Goal: Task Accomplishment & Management: Manage account settings

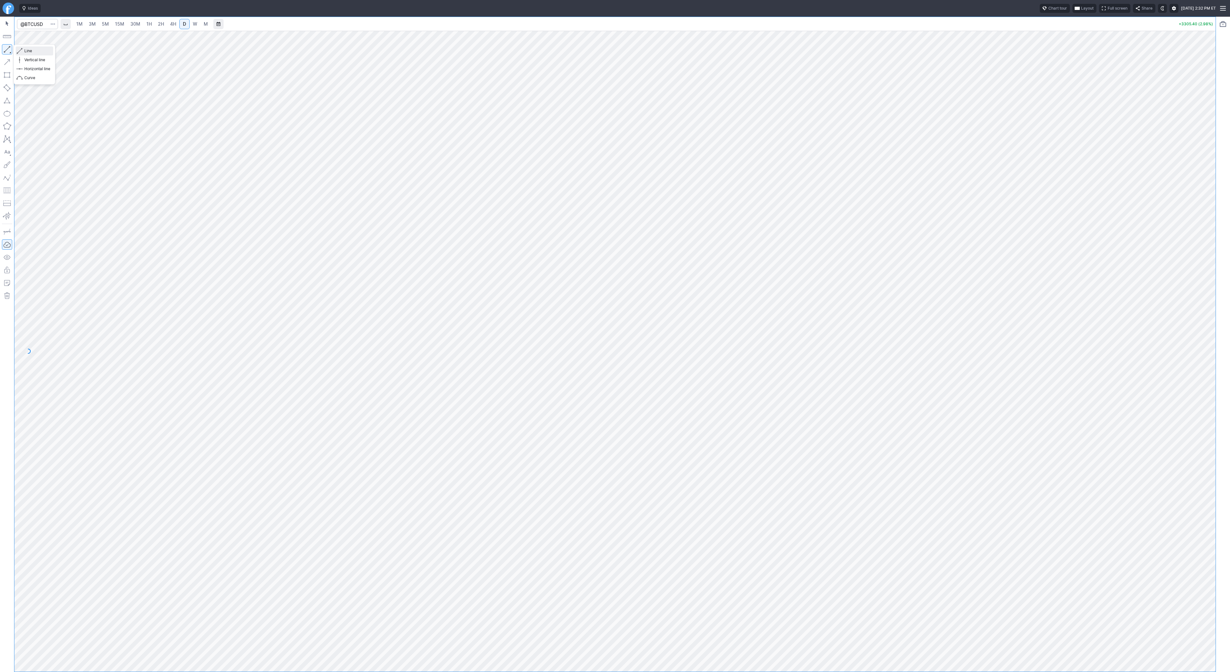
click at [20, 51] on span "button" at bounding box center [21, 50] width 4 height 9
click at [1230, 398] on div "1M 3M 5M 15M 30M 1H 2H 4H D W M +3296.40 (2.98%)" at bounding box center [615, 344] width 1230 height 655
click at [0, 310] on html "Ideas Chart tour Layout Full screen Share Sun OCT 12 2025 2:32 PM ET 1M 3M 5M 1…" at bounding box center [615, 336] width 1230 height 672
drag, startPoint x: 25, startPoint y: 49, endPoint x: 51, endPoint y: 52, distance: 26.5
click at [25, 49] on span "Line" at bounding box center [37, 51] width 26 height 6
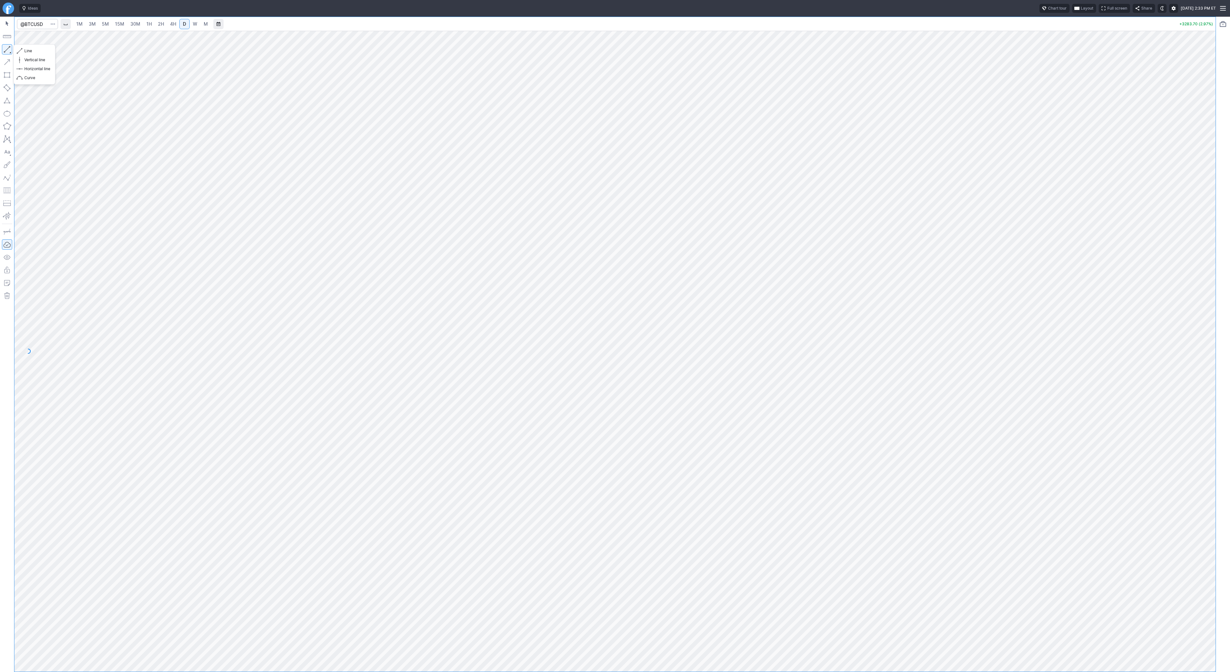
click at [9, 48] on button "button" at bounding box center [7, 49] width 10 height 10
click at [93, 24] on span "3M" at bounding box center [92, 23] width 7 height 5
click at [113, 26] on link "15M" at bounding box center [119, 24] width 15 height 10
click at [40, 24] on input "Search" at bounding box center [37, 24] width 41 height 10
type input "xrp"
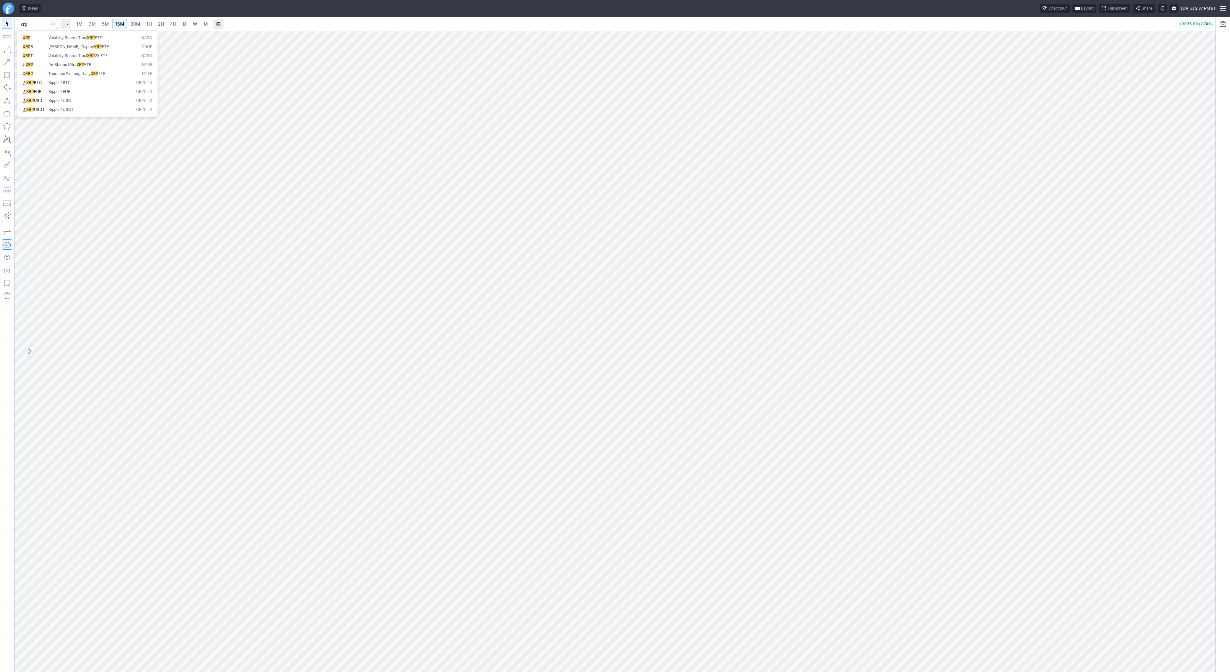
click at [77, 99] on span "Ripple / USD" at bounding box center [91, 100] width 88 height 5
click at [174, 27] on span "4H" at bounding box center [173, 24] width 6 height 6
click at [180, 25] on link "D" at bounding box center [184, 24] width 10 height 10
click at [194, 26] on span "W" at bounding box center [195, 23] width 4 height 5
click at [182, 25] on span "D" at bounding box center [184, 24] width 4 height 6
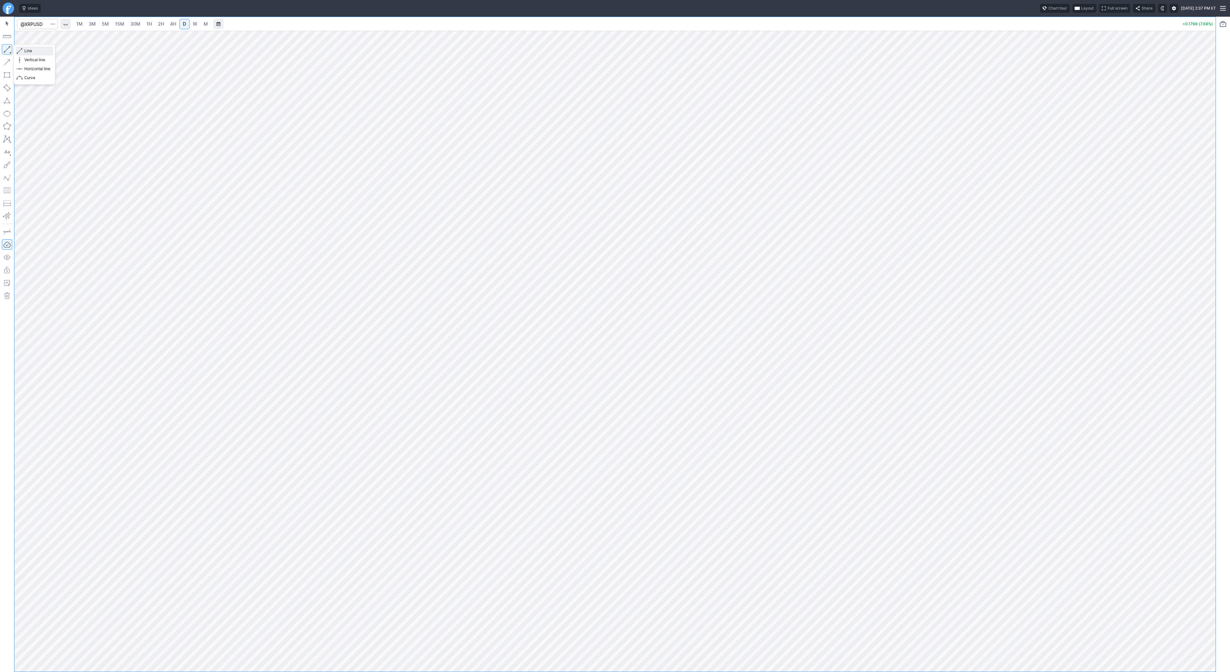
drag, startPoint x: 33, startPoint y: 49, endPoint x: 40, endPoint y: 71, distance: 23.1
click at [33, 49] on span "Line" at bounding box center [37, 51] width 26 height 6
click at [18, 49] on button "Line" at bounding box center [34, 50] width 37 height 9
drag, startPoint x: 4, startPoint y: 50, endPoint x: 24, endPoint y: 72, distance: 30.4
click at [4, 51] on button "button" at bounding box center [7, 49] width 10 height 10
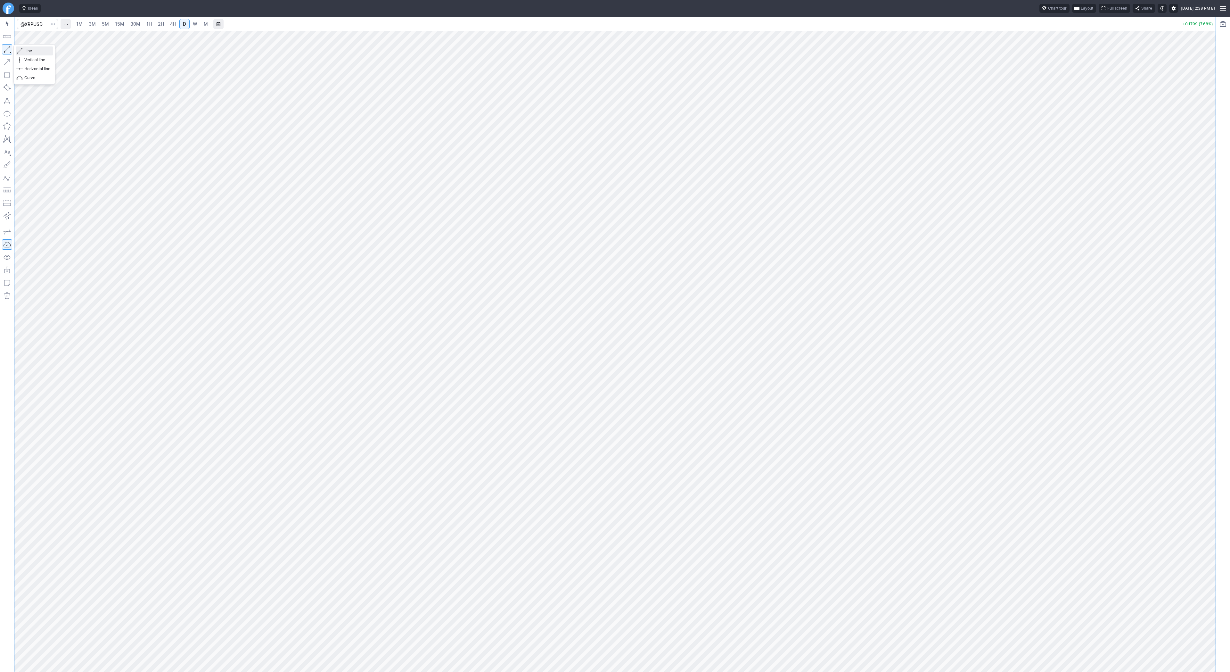
click at [30, 48] on span "Line" at bounding box center [37, 51] width 26 height 6
click at [20, 51] on span "button" at bounding box center [21, 50] width 4 height 9
click at [49, 55] on button "Line" at bounding box center [34, 50] width 37 height 9
click at [21, 50] on span "button" at bounding box center [21, 50] width 4 height 9
click at [37, 52] on span "Line" at bounding box center [37, 51] width 26 height 6
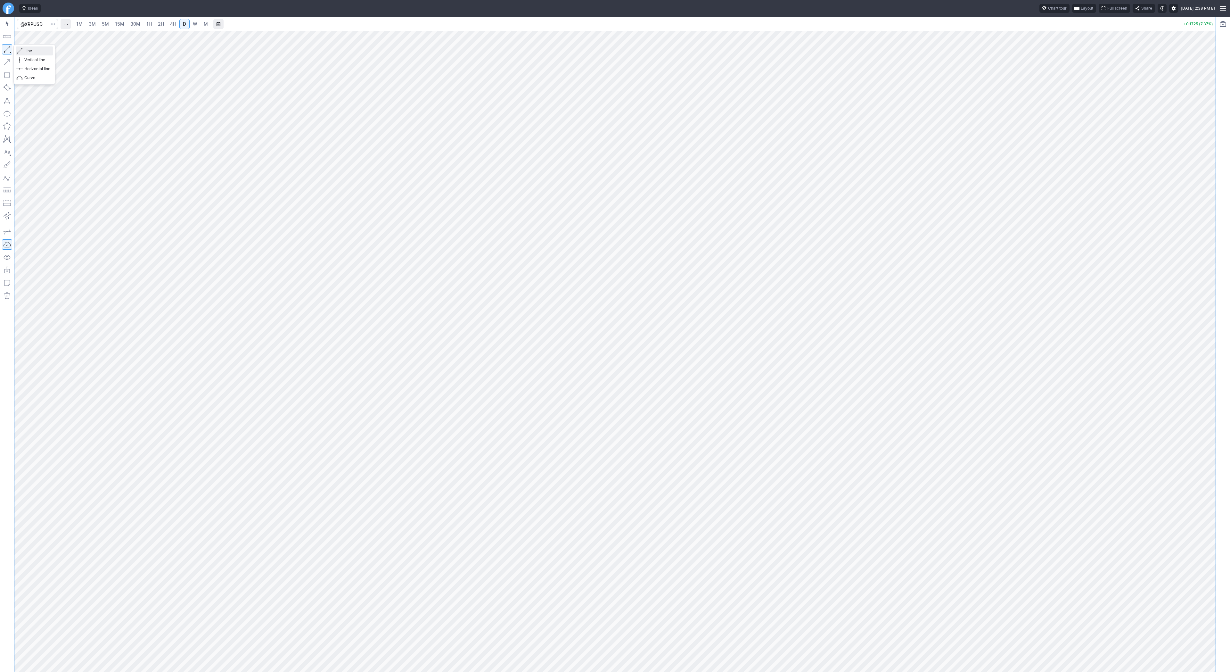
click at [26, 49] on span "Line" at bounding box center [37, 51] width 26 height 6
click at [41, 26] on input "Search" at bounding box center [37, 24] width 41 height 10
type input "eth"
click at [68, 121] on span "ereum / USD" at bounding box center [60, 118] width 23 height 5
click at [195, 26] on span "W" at bounding box center [195, 23] width 4 height 5
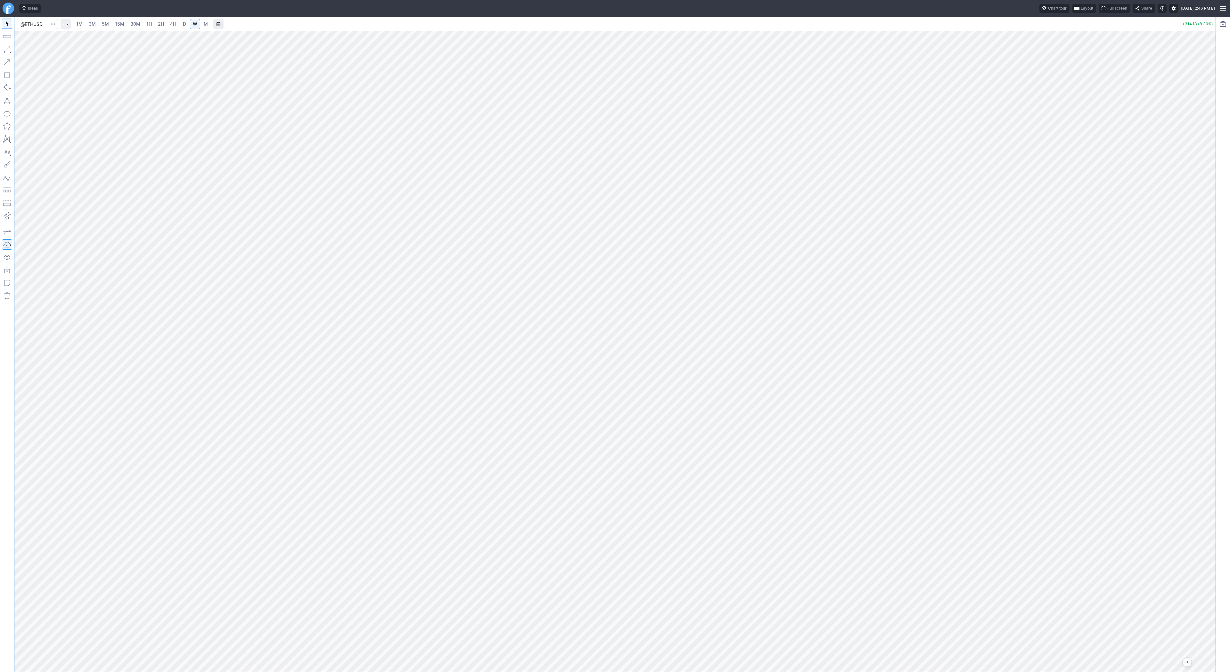
click at [1191, 330] on div at bounding box center [614, 351] width 1201 height 641
click at [188, 21] on link "D" at bounding box center [184, 24] width 10 height 10
click at [25, 49] on span "Line" at bounding box center [37, 51] width 26 height 6
click at [6, 48] on button "button" at bounding box center [7, 49] width 10 height 10
click at [1205, 289] on div at bounding box center [1208, 349] width 13 height 625
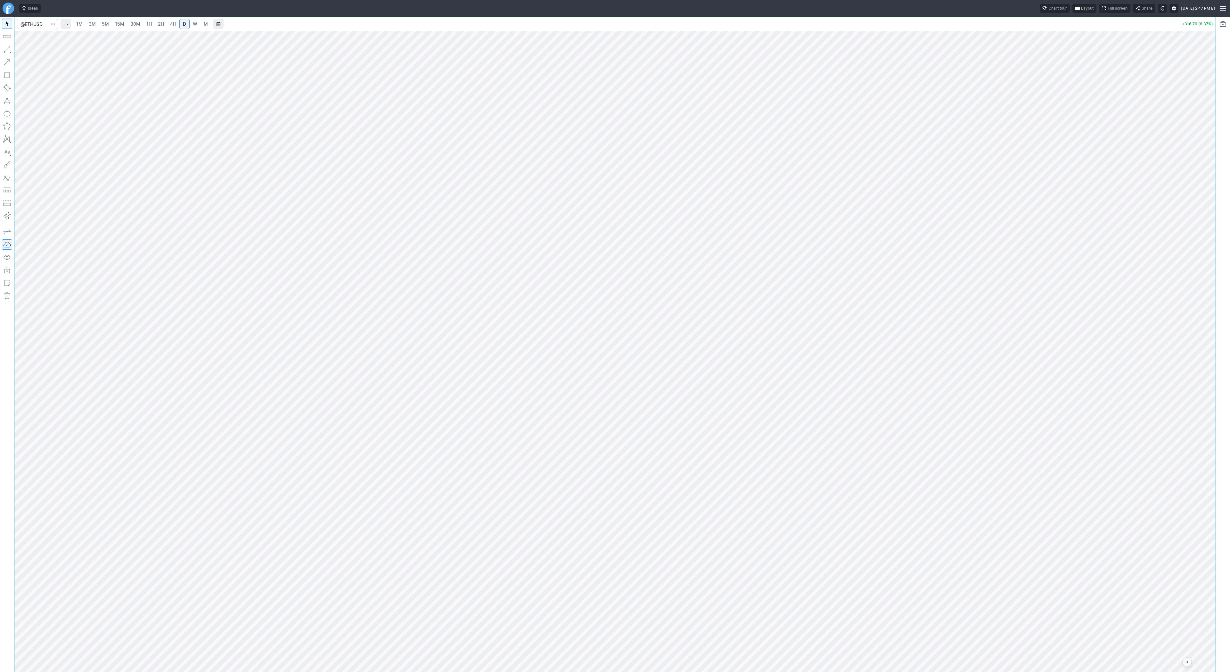
drag, startPoint x: 1210, startPoint y: 302, endPoint x: 1208, endPoint y: 363, distance: 60.9
click at [1208, 363] on div at bounding box center [1208, 349] width 13 height 625
click at [3, 52] on button "button" at bounding box center [7, 49] width 10 height 10
click at [28, 49] on span "Line" at bounding box center [37, 51] width 26 height 6
click at [1199, 281] on div at bounding box center [614, 351] width 1201 height 641
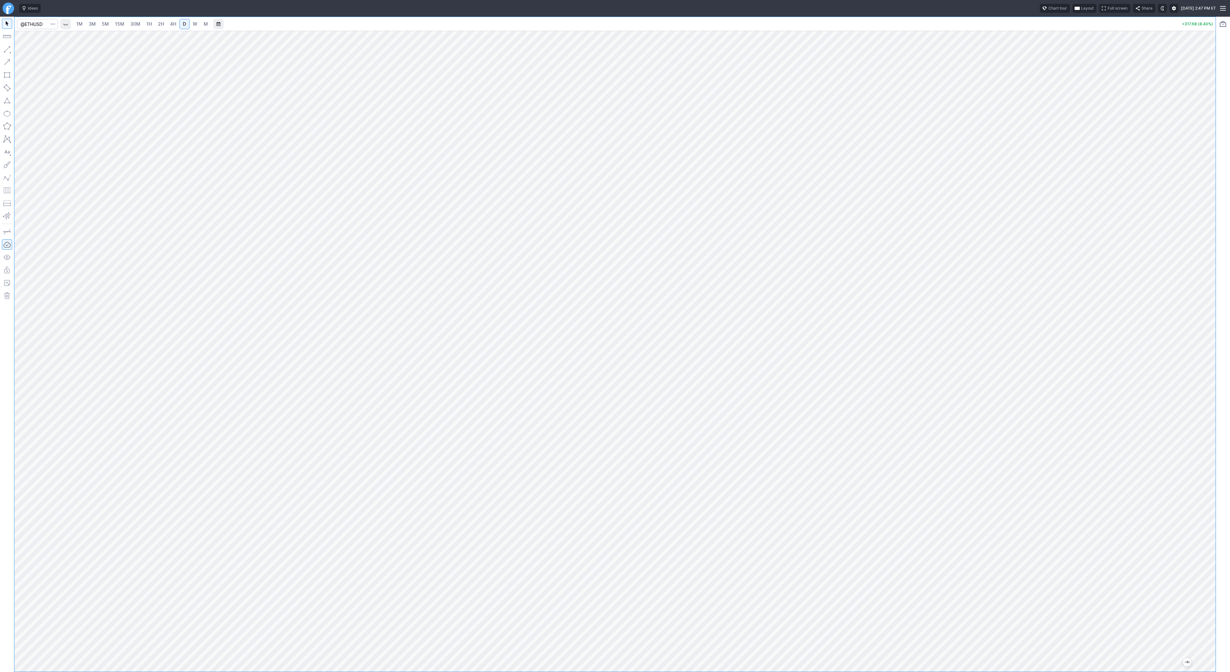
drag, startPoint x: 1209, startPoint y: 190, endPoint x: 1204, endPoint y: 197, distance: 8.4
click at [1208, 204] on div at bounding box center [1208, 349] width 13 height 625
click at [39, 51] on span "Line" at bounding box center [37, 51] width 26 height 6
click at [26, 49] on span "Line" at bounding box center [37, 51] width 26 height 6
click at [91, 21] on span "3M" at bounding box center [92, 23] width 7 height 5
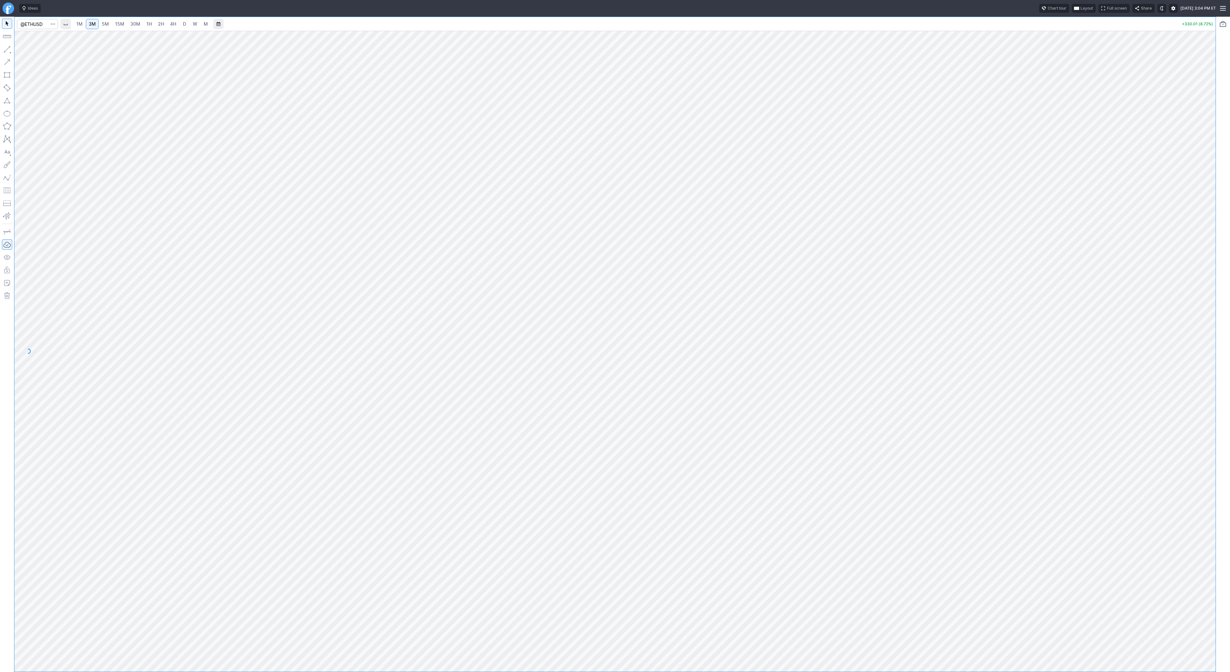
click at [127, 25] on link "30M" at bounding box center [135, 24] width 16 height 10
click at [41, 29] on input "Search" at bounding box center [37, 24] width 41 height 10
type input "tsls"
click at [1203, 407] on div at bounding box center [614, 351] width 1201 height 641
click at [1197, 386] on div at bounding box center [614, 351] width 1201 height 641
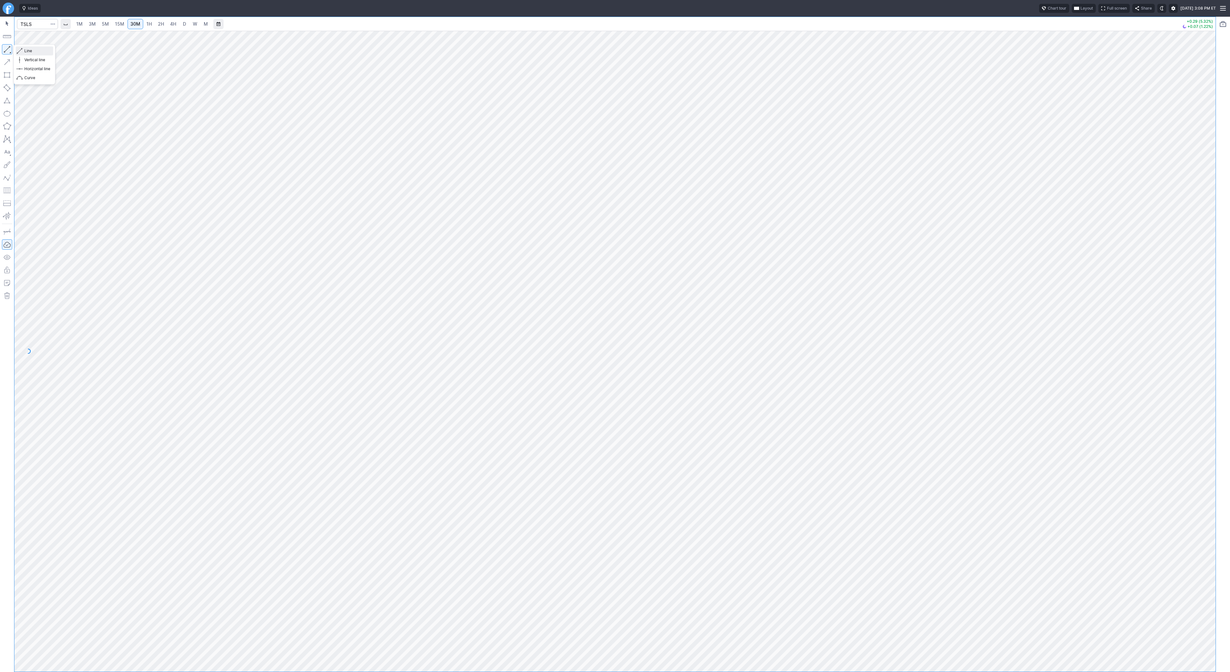
click at [20, 52] on span "button" at bounding box center [21, 50] width 4 height 9
click at [35, 53] on span "Line" at bounding box center [37, 51] width 26 height 6
click at [25, 51] on span "Line" at bounding box center [37, 51] width 26 height 6
click at [151, 24] on link "1H" at bounding box center [148, 24] width 11 height 10
drag, startPoint x: 1210, startPoint y: 425, endPoint x: 1204, endPoint y: 415, distance: 11.9
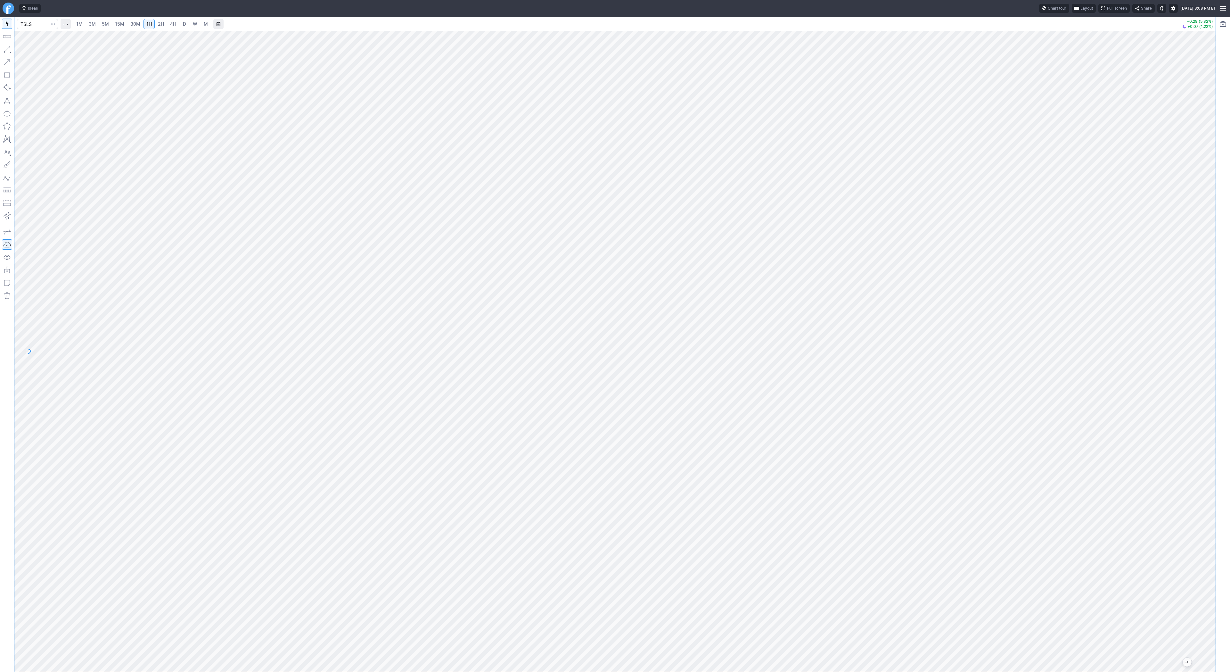
click at [1209, 424] on div at bounding box center [1208, 349] width 13 height 625
drag, startPoint x: 1211, startPoint y: 405, endPoint x: 1206, endPoint y: 349, distance: 56.9
click at [1206, 349] on div at bounding box center [1208, 349] width 13 height 625
click at [35, 52] on span "Line" at bounding box center [37, 51] width 26 height 6
click at [29, 50] on span "Line" at bounding box center [37, 51] width 26 height 6
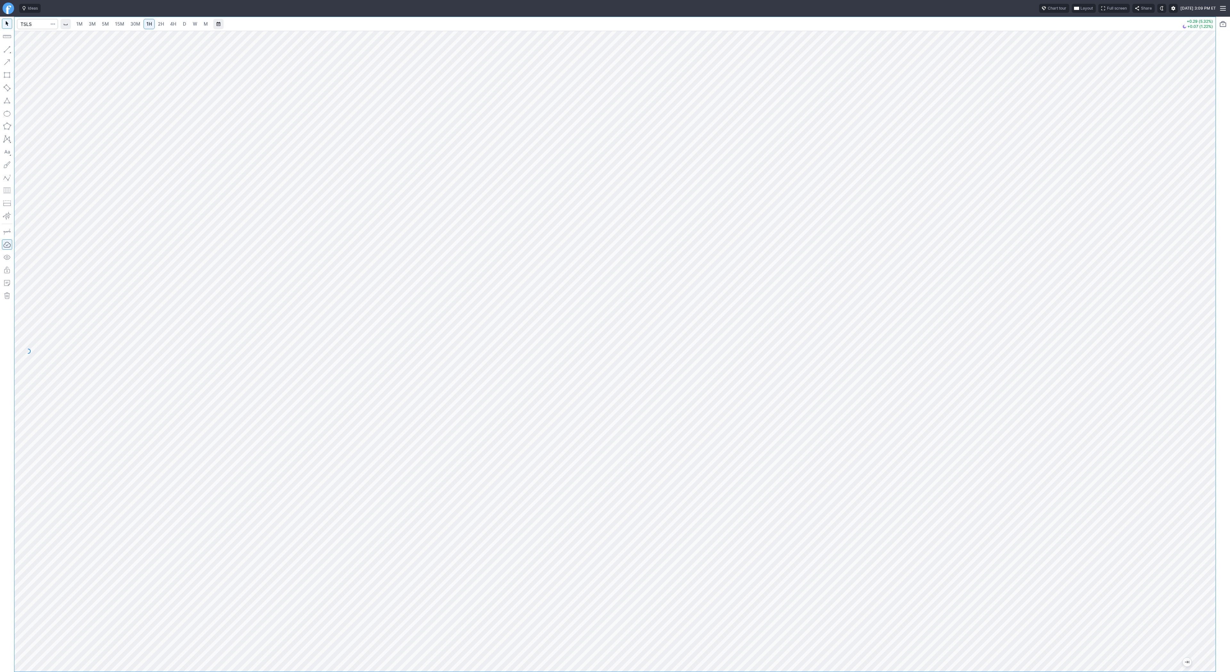
drag, startPoint x: 1206, startPoint y: 193, endPoint x: 1203, endPoint y: 224, distance: 31.2
click at [1203, 224] on div at bounding box center [1208, 349] width 13 height 625
click at [43, 26] on input "Search" at bounding box center [37, 24] width 41 height 10
type input "sh"
drag, startPoint x: 1212, startPoint y: 437, endPoint x: 1203, endPoint y: 549, distance: 113.1
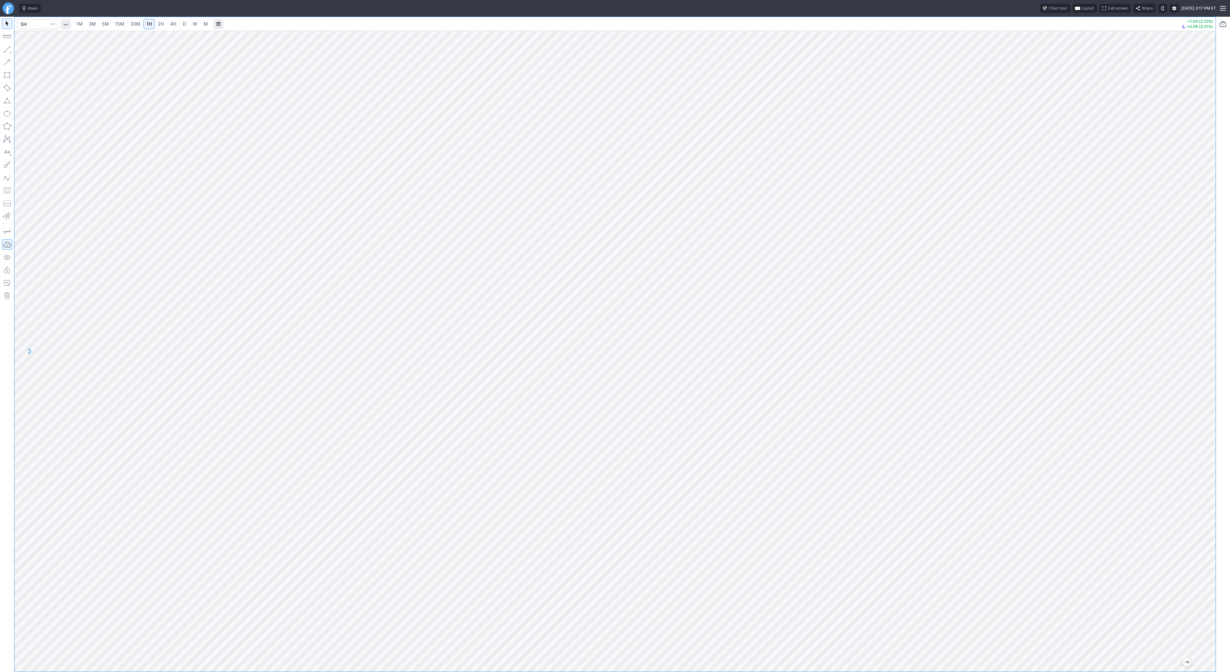
click at [1203, 549] on div at bounding box center [1208, 349] width 13 height 625
click at [21, 52] on span "button" at bounding box center [21, 50] width 4 height 9
click at [27, 49] on span "Line" at bounding box center [37, 51] width 26 height 6
click at [23, 51] on button "Line" at bounding box center [34, 50] width 37 height 9
click at [29, 49] on span "Line" at bounding box center [37, 51] width 26 height 6
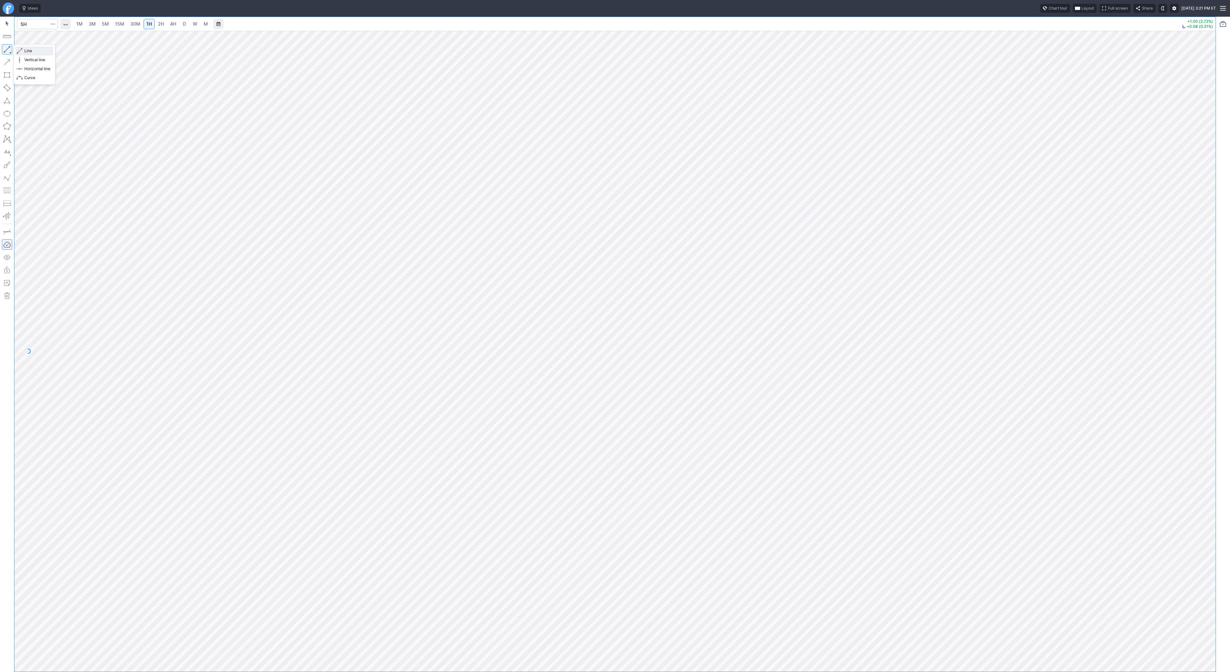
click at [42, 53] on span "Line" at bounding box center [37, 51] width 26 height 6
click at [168, 24] on link "4H" at bounding box center [173, 24] width 12 height 10
click at [183, 26] on span "D" at bounding box center [184, 23] width 3 height 5
drag, startPoint x: 43, startPoint y: 52, endPoint x: 46, endPoint y: 60, distance: 8.3
click at [43, 53] on span "Line" at bounding box center [37, 51] width 26 height 6
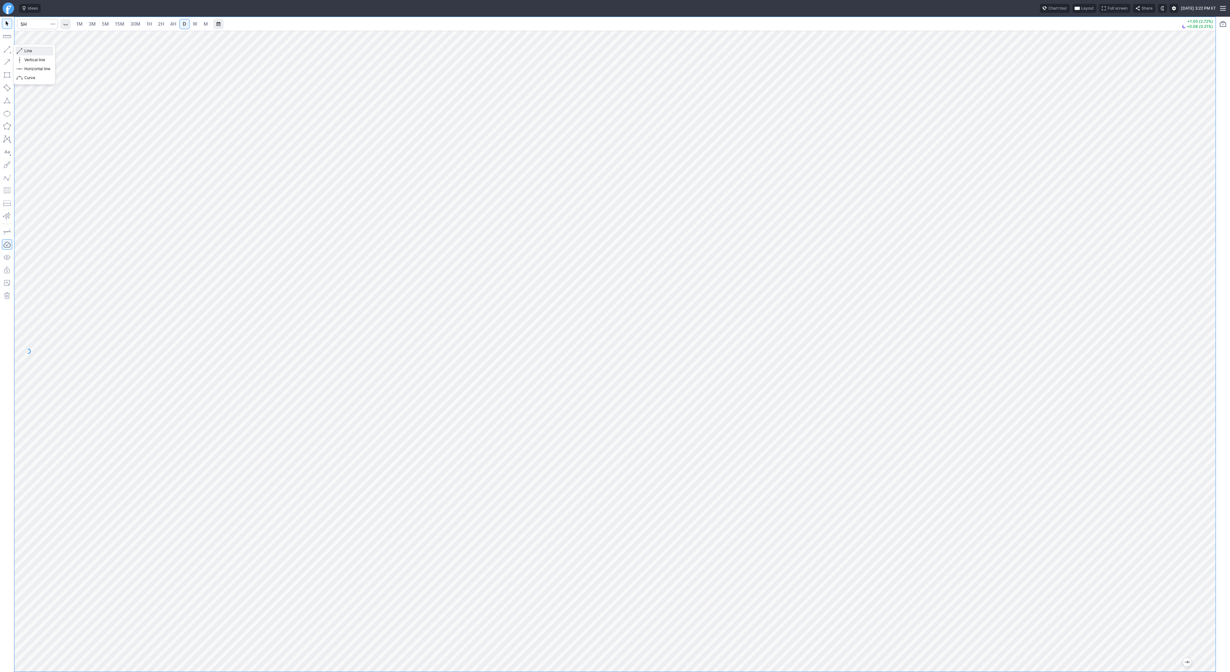
click at [28, 51] on span "Line" at bounding box center [37, 51] width 26 height 6
click at [31, 49] on span "Line" at bounding box center [37, 51] width 26 height 6
click at [23, 49] on button "Line" at bounding box center [34, 50] width 37 height 9
click at [29, 53] on span "Line" at bounding box center [37, 51] width 26 height 6
click at [41, 52] on span "Line" at bounding box center [37, 51] width 26 height 6
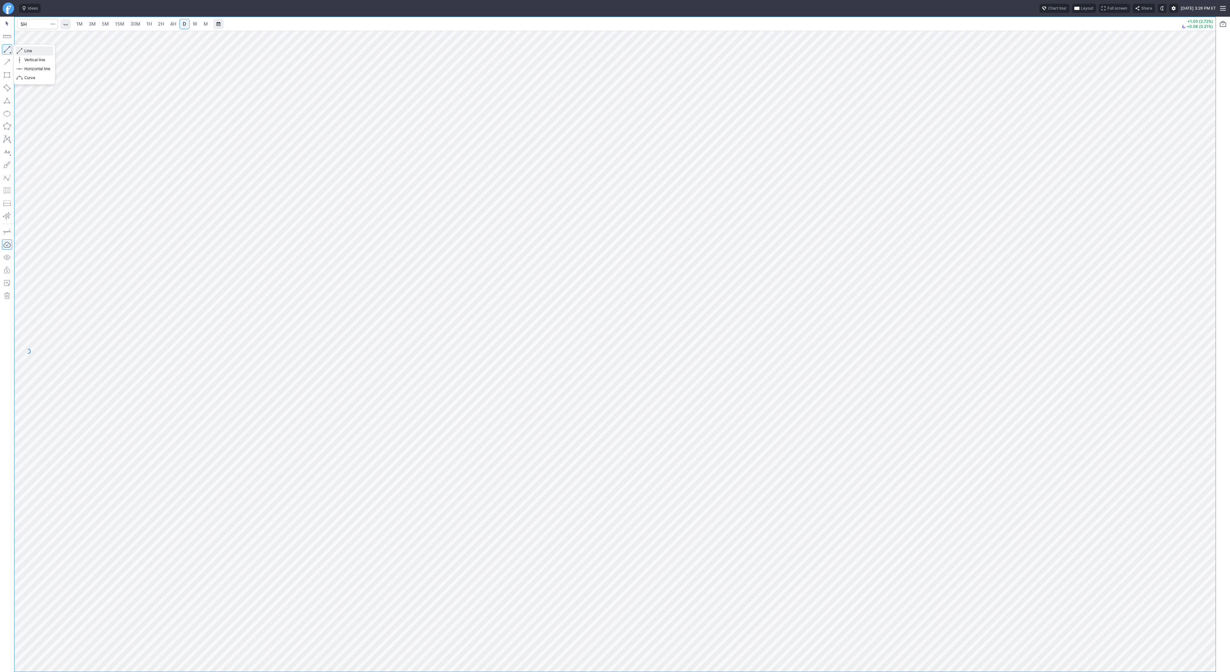
click at [37, 52] on span "Line" at bounding box center [37, 51] width 26 height 6
click at [24, 49] on span "Line" at bounding box center [37, 51] width 26 height 6
click at [27, 49] on span "Line" at bounding box center [37, 51] width 26 height 6
click at [44, 53] on span "Line" at bounding box center [37, 51] width 26 height 6
drag, startPoint x: 11, startPoint y: 48, endPoint x: 16, endPoint y: 67, distance: 19.1
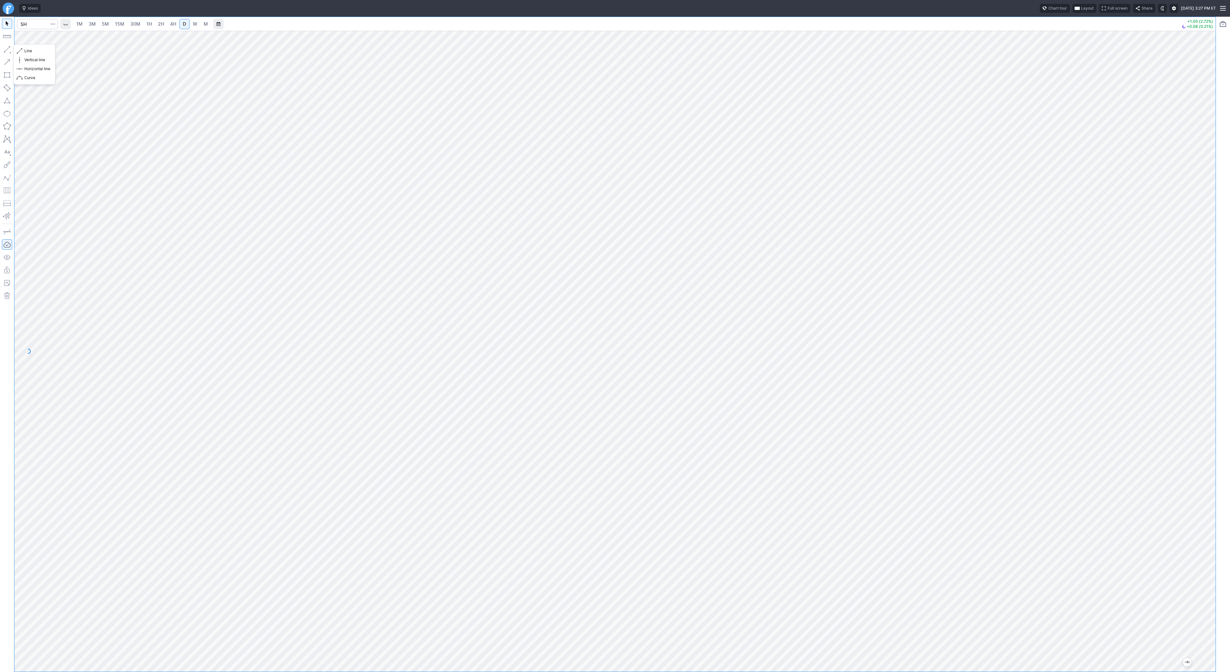
click at [11, 49] on button "button" at bounding box center [7, 49] width 10 height 10
click at [162, 26] on span "2H" at bounding box center [161, 23] width 6 height 5
click at [30, 49] on span "Line" at bounding box center [37, 51] width 26 height 6
click at [24, 49] on span "Line" at bounding box center [37, 51] width 26 height 6
drag, startPoint x: 27, startPoint y: 51, endPoint x: 49, endPoint y: 77, distance: 33.4
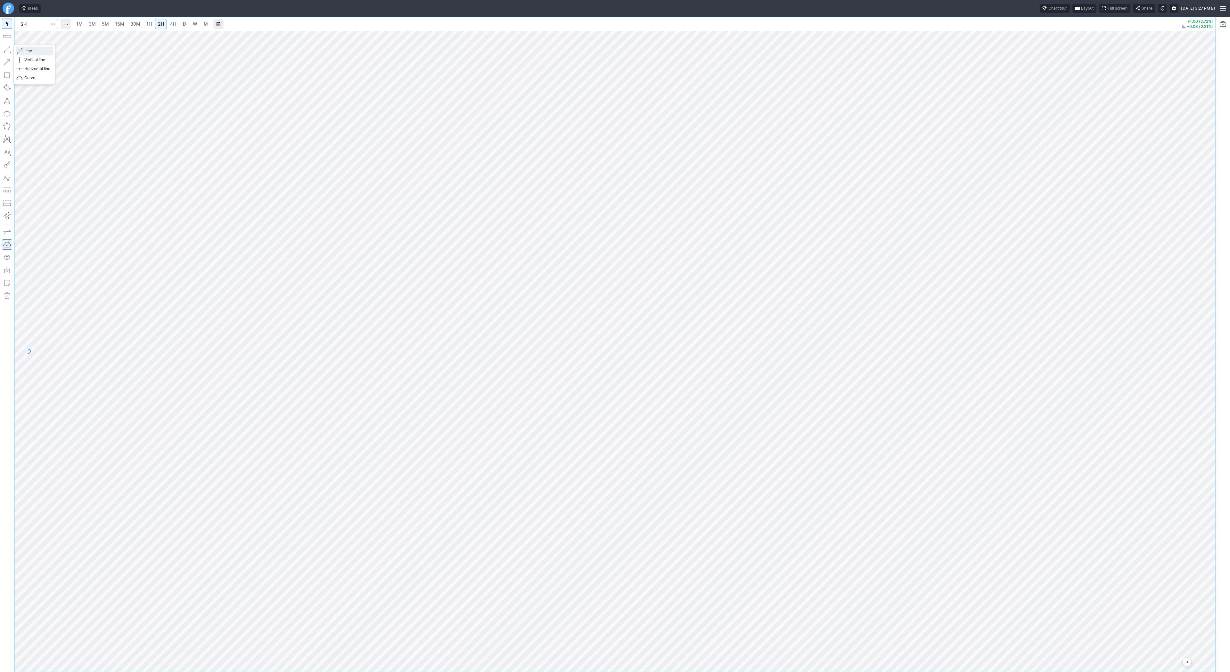
click at [27, 51] on span "Line" at bounding box center [37, 51] width 26 height 6
click at [32, 51] on span "Line" at bounding box center [37, 51] width 26 height 6
click at [1224, 500] on div "1M 3M 5M 15M 30M 1H 2H 4H D W M +1.00 (2.72%) +0.08 (0.21%)" at bounding box center [615, 344] width 1230 height 655
click at [1146, 488] on div at bounding box center [614, 351] width 1201 height 641
drag, startPoint x: 36, startPoint y: 52, endPoint x: 41, endPoint y: 59, distance: 9.1
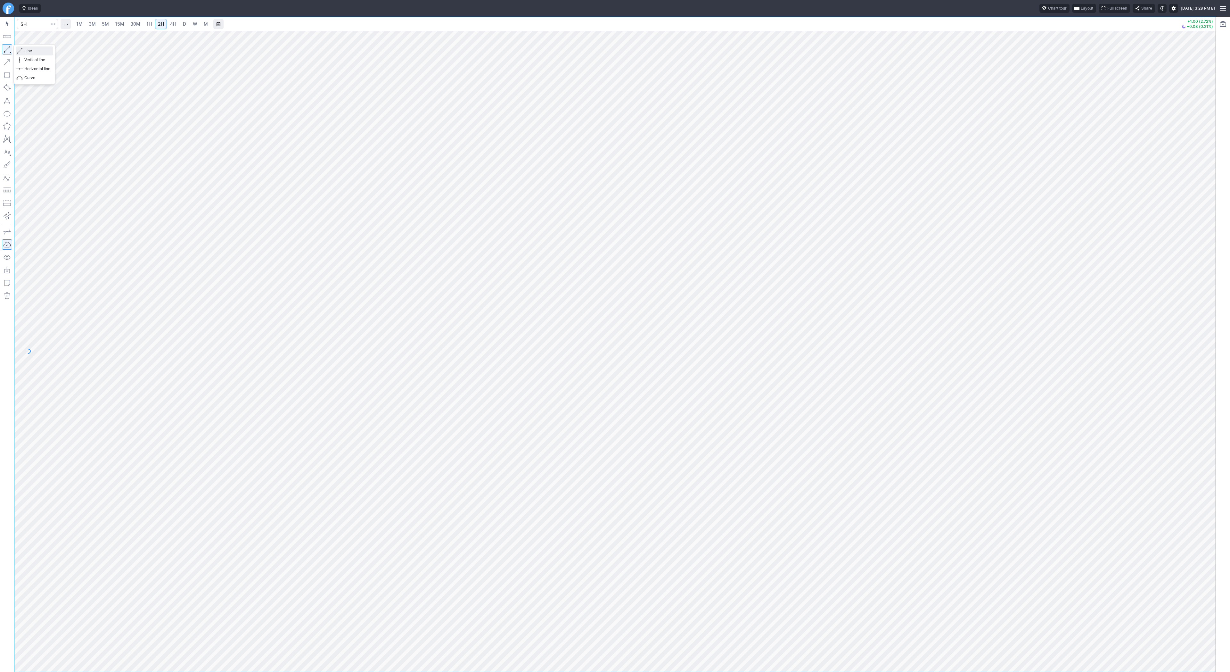
click at [36, 52] on span "Line" at bounding box center [37, 51] width 26 height 6
click at [170, 26] on span "4H" at bounding box center [173, 23] width 6 height 5
click at [24, 51] on button "Line" at bounding box center [34, 50] width 37 height 9
click at [159, 27] on link "2H" at bounding box center [161, 24] width 12 height 10
click at [21, 52] on span "button" at bounding box center [21, 50] width 4 height 9
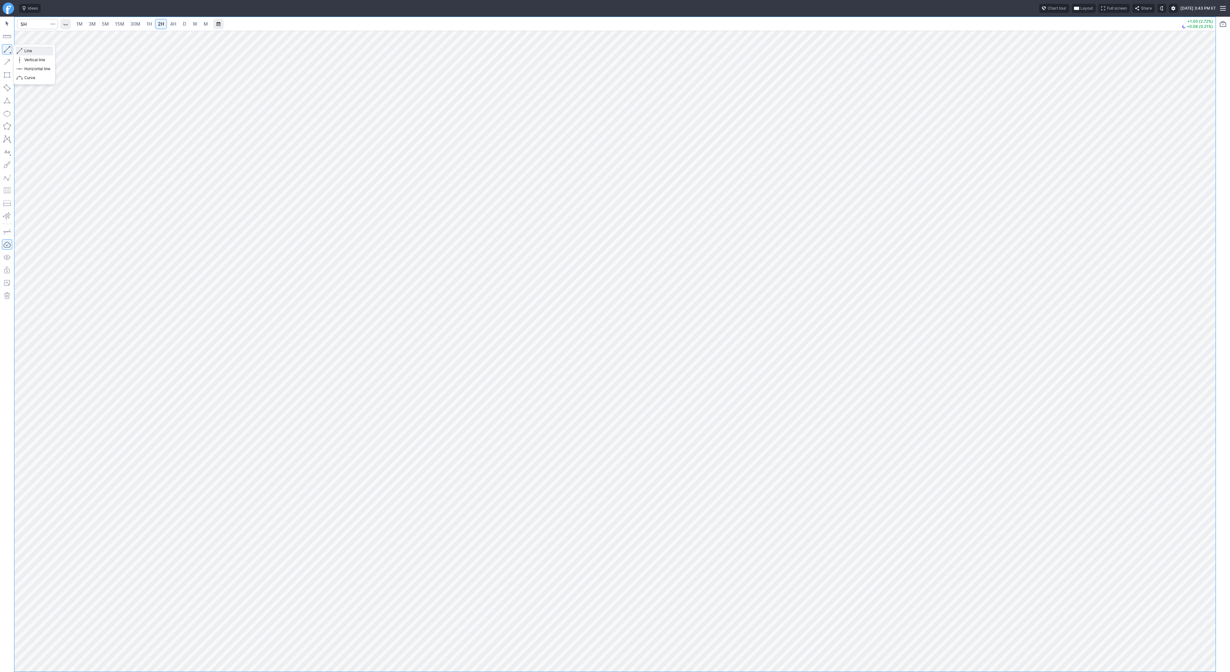
click at [36, 52] on span "Line" at bounding box center [37, 51] width 26 height 6
click at [131, 23] on span "30M" at bounding box center [135, 23] width 10 height 5
click at [171, 23] on span "4H" at bounding box center [173, 23] width 6 height 5
click at [24, 21] on input "Search" at bounding box center [37, 24] width 41 height 10
type input "psq"
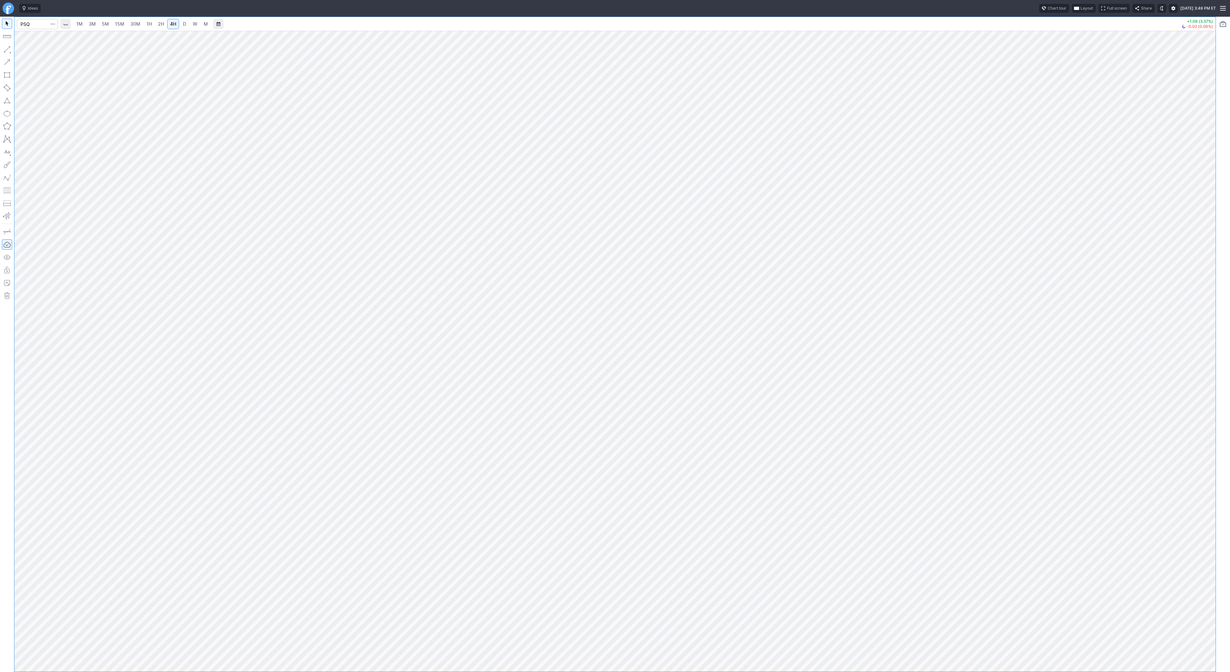
click at [151, 23] on link "1H" at bounding box center [148, 24] width 11 height 10
click at [183, 25] on span "D" at bounding box center [184, 23] width 3 height 5
click at [31, 50] on span "Line" at bounding box center [37, 51] width 26 height 6
click at [27, 25] on input "Search" at bounding box center [37, 24] width 41 height 10
type input "eth"
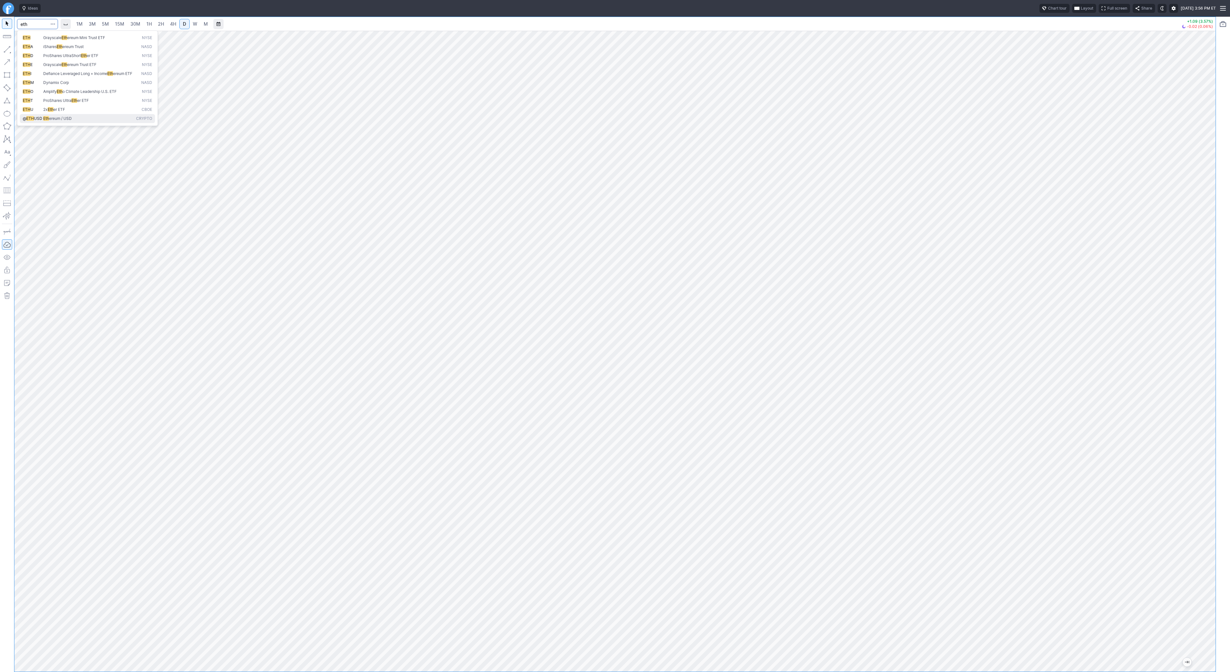
click at [62, 121] on span "Eth ereum / USD" at bounding box center [88, 118] width 93 height 5
click at [100, 23] on link "5M" at bounding box center [105, 24] width 13 height 10
click at [145, 24] on link "1H" at bounding box center [148, 24] width 11 height 10
click at [40, 23] on input "Search" at bounding box center [37, 24] width 41 height 10
click at [68, 123] on button "@ ETH USD Eth ereum / USD Crypto" at bounding box center [87, 118] width 135 height 9
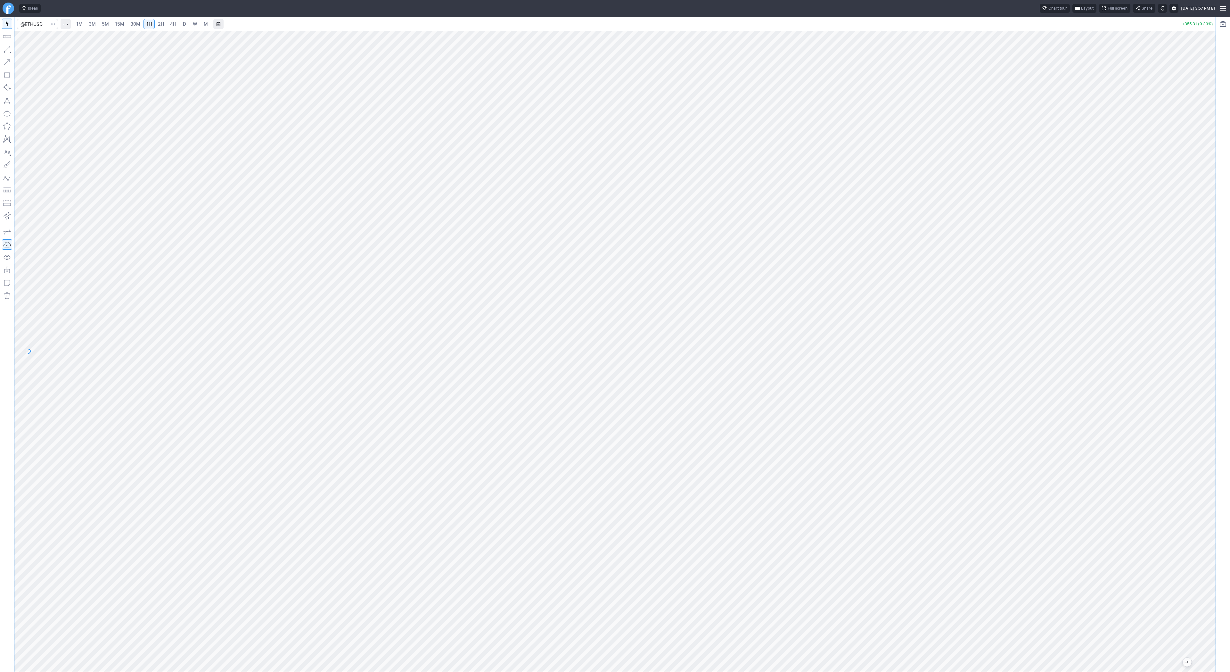
click at [180, 24] on link "D" at bounding box center [184, 24] width 10 height 10
click at [1188, 326] on div at bounding box center [614, 351] width 1201 height 641
click at [44, 24] on input "@ETHUSD" at bounding box center [37, 24] width 41 height 10
click at [94, 23] on span "3M" at bounding box center [92, 23] width 7 height 5
click at [121, 25] on span "15M" at bounding box center [119, 23] width 9 height 5
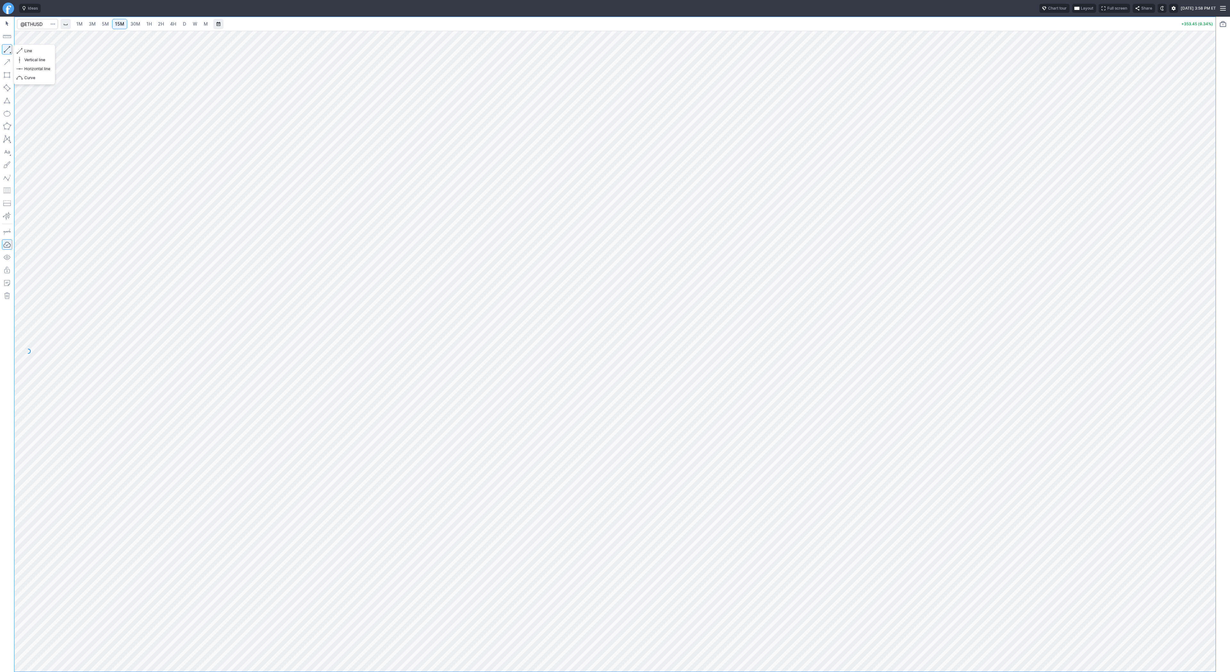
click at [4, 49] on button "button" at bounding box center [7, 49] width 10 height 10
click at [38, 48] on span "Line" at bounding box center [37, 51] width 26 height 6
click at [7, 48] on button "button" at bounding box center [7, 49] width 10 height 10
click at [31, 52] on span "Line" at bounding box center [37, 51] width 26 height 6
click at [175, 23] on link "4H" at bounding box center [173, 24] width 12 height 10
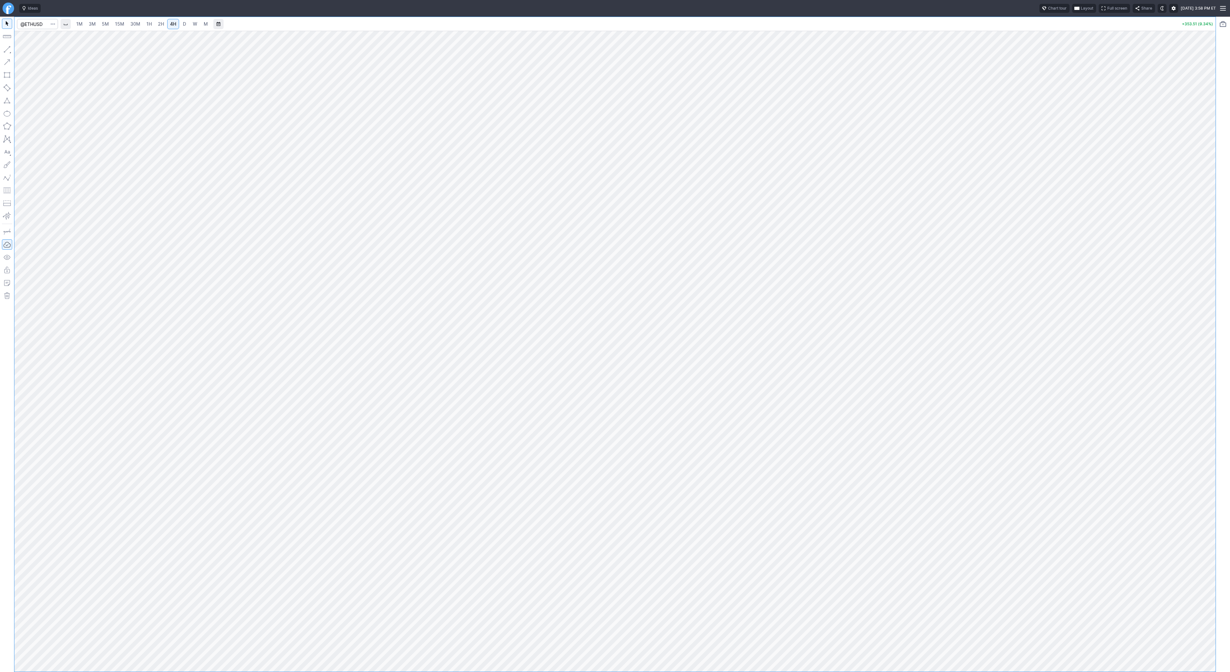
click at [183, 27] on span "D" at bounding box center [184, 24] width 4 height 6
click at [141, 24] on link "30M" at bounding box center [135, 24] width 16 height 10
click at [116, 23] on span "15M" at bounding box center [119, 23] width 9 height 5
click at [42, 26] on input "@ETHUSD" at bounding box center [37, 24] width 41 height 10
drag, startPoint x: 44, startPoint y: 24, endPoint x: 8, endPoint y: 19, distance: 36.3
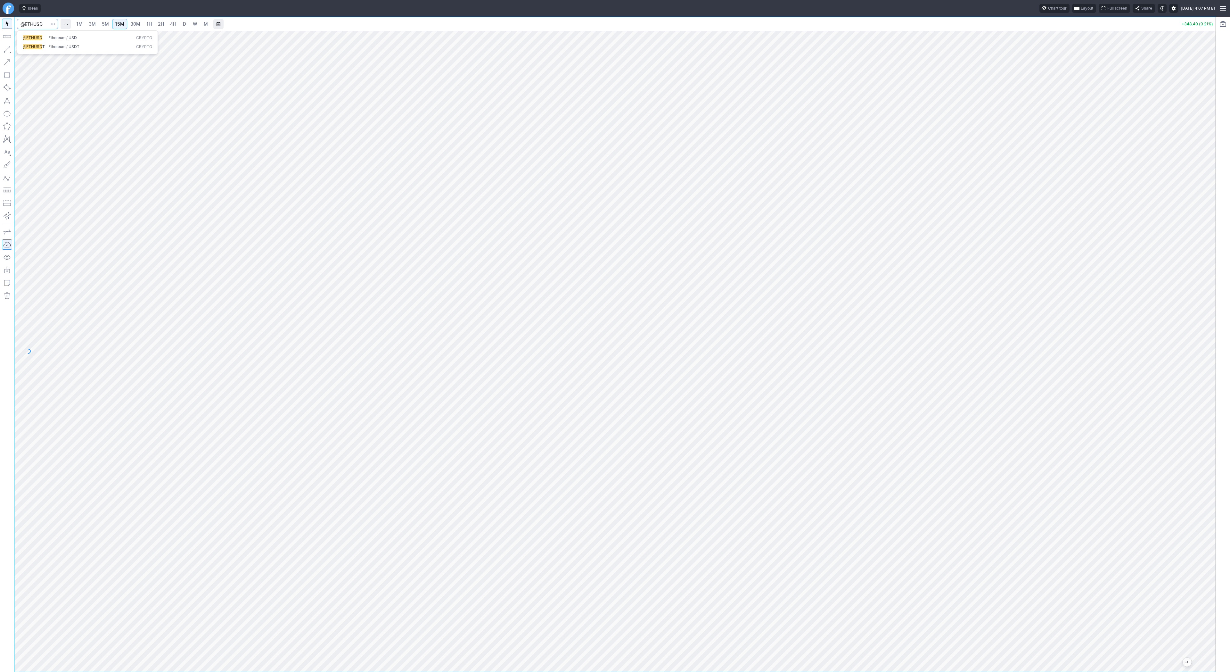
click at [8, 19] on div "@ETHUSD 1M 3M 5M 15M 30M 1H 2H 4H D W M +348.40 (9.21%)" at bounding box center [608, 344] width 1216 height 655
type input "sbet"
click at [173, 22] on span "4H" at bounding box center [173, 23] width 6 height 5
click at [155, 24] on link "2H" at bounding box center [161, 24] width 12 height 10
drag, startPoint x: 25, startPoint y: 48, endPoint x: 41, endPoint y: 77, distance: 32.7
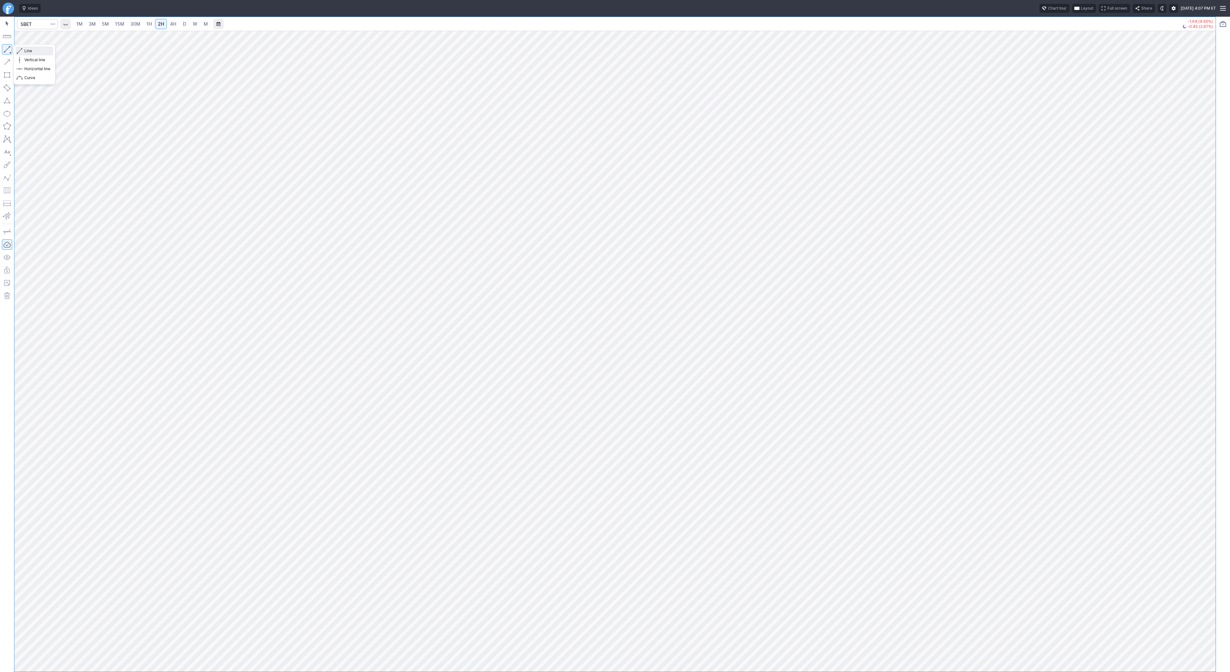
click at [26, 49] on span "Line" at bounding box center [37, 51] width 26 height 6
click at [153, 25] on link "1H" at bounding box center [148, 24] width 11 height 10
click at [10, 48] on button "button" at bounding box center [7, 49] width 10 height 10
click at [7, 49] on button "button" at bounding box center [7, 49] width 10 height 10
click at [3, 48] on button "button" at bounding box center [7, 49] width 10 height 10
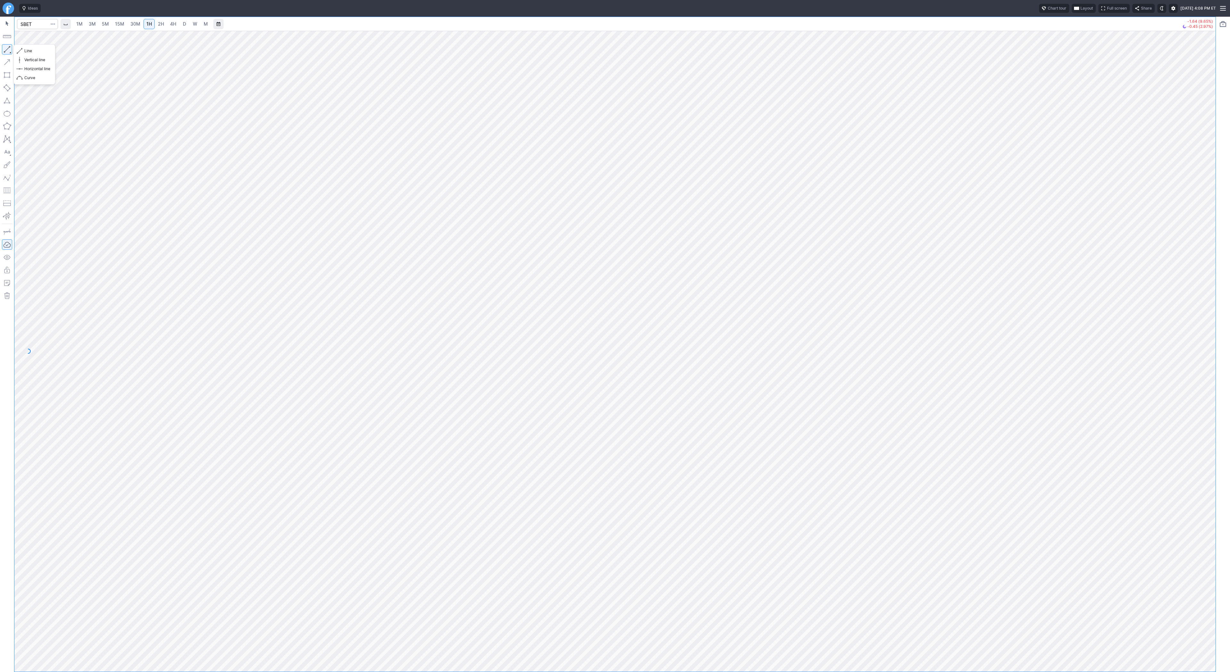
drag, startPoint x: 7, startPoint y: 49, endPoint x: 16, endPoint y: 64, distance: 18.2
click at [7, 50] on button "button" at bounding box center [7, 49] width 10 height 10
click at [29, 51] on span "Line" at bounding box center [37, 51] width 26 height 6
drag, startPoint x: 10, startPoint y: 48, endPoint x: 22, endPoint y: 65, distance: 21.1
click at [11, 50] on button "button" at bounding box center [7, 49] width 10 height 10
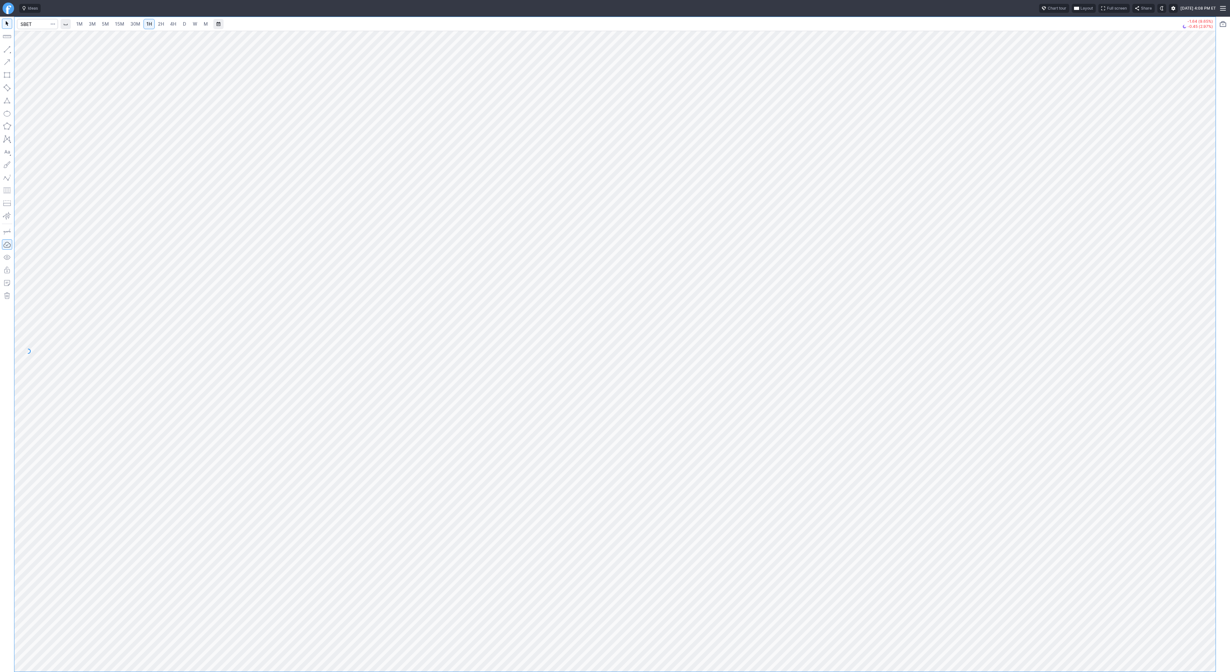
click at [11, 60] on button "button" at bounding box center [7, 62] width 10 height 10
click at [20, 48] on span "button" at bounding box center [21, 50] width 4 height 9
click at [21, 51] on span "button" at bounding box center [21, 50] width 4 height 9
click at [27, 54] on button "Line" at bounding box center [34, 50] width 37 height 9
drag, startPoint x: 1214, startPoint y: 529, endPoint x: 1213, endPoint y: 543, distance: 14.1
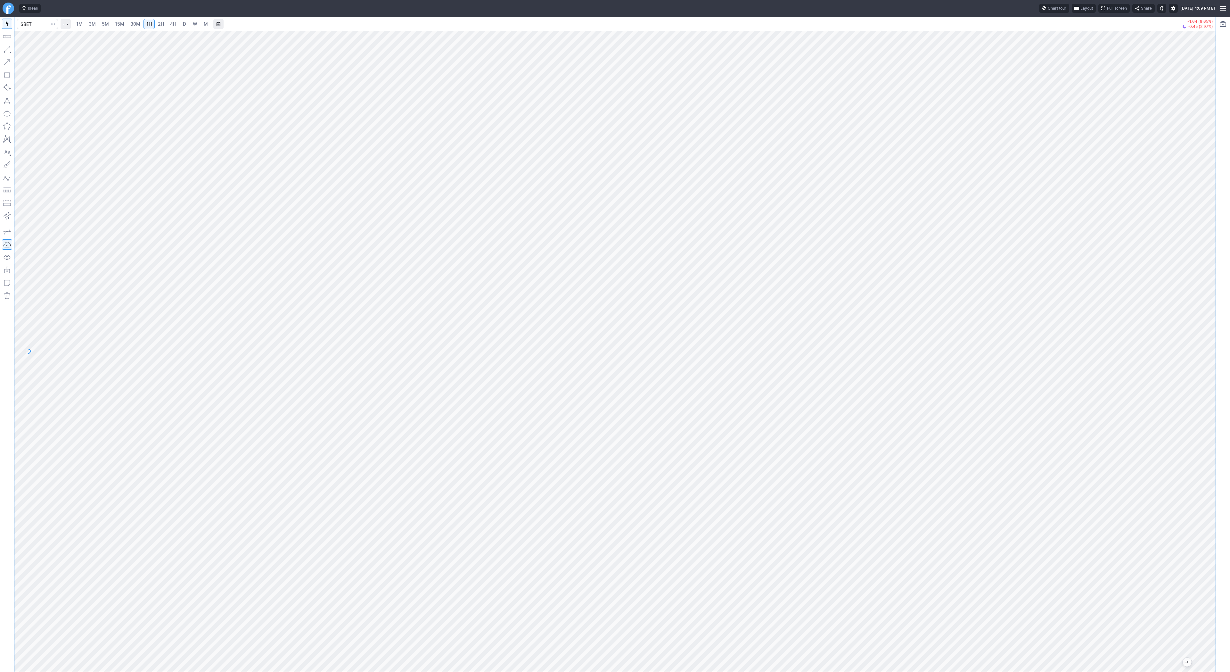
click at [1213, 543] on div at bounding box center [1208, 349] width 13 height 625
click at [32, 49] on span "Line" at bounding box center [37, 51] width 26 height 6
click at [8, 49] on button "button" at bounding box center [7, 49] width 10 height 10
drag, startPoint x: 4, startPoint y: 49, endPoint x: 6, endPoint y: 54, distance: 5.6
click at [4, 49] on button "button" at bounding box center [7, 49] width 10 height 10
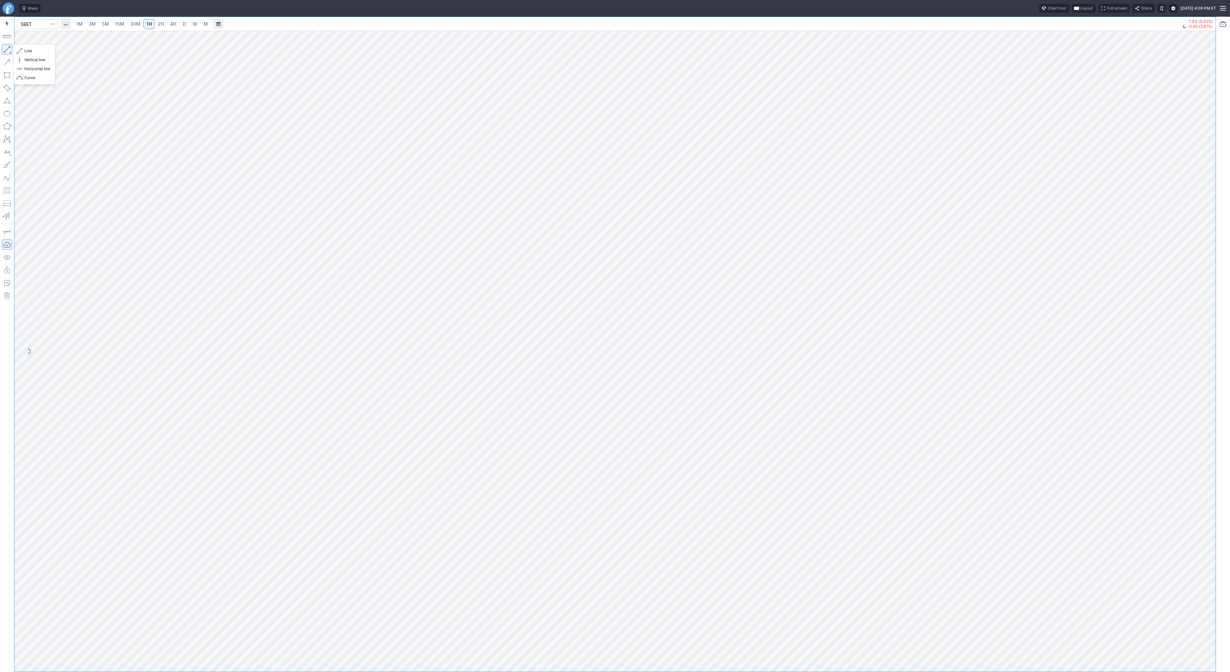
click at [4, 47] on button "button" at bounding box center [7, 49] width 10 height 10
click at [39, 50] on span "Line" at bounding box center [37, 51] width 26 height 6
click at [11, 46] on button "button" at bounding box center [7, 49] width 10 height 10
click at [37, 50] on span "Line" at bounding box center [37, 51] width 26 height 6
drag, startPoint x: 8, startPoint y: 48, endPoint x: 37, endPoint y: 81, distance: 43.5
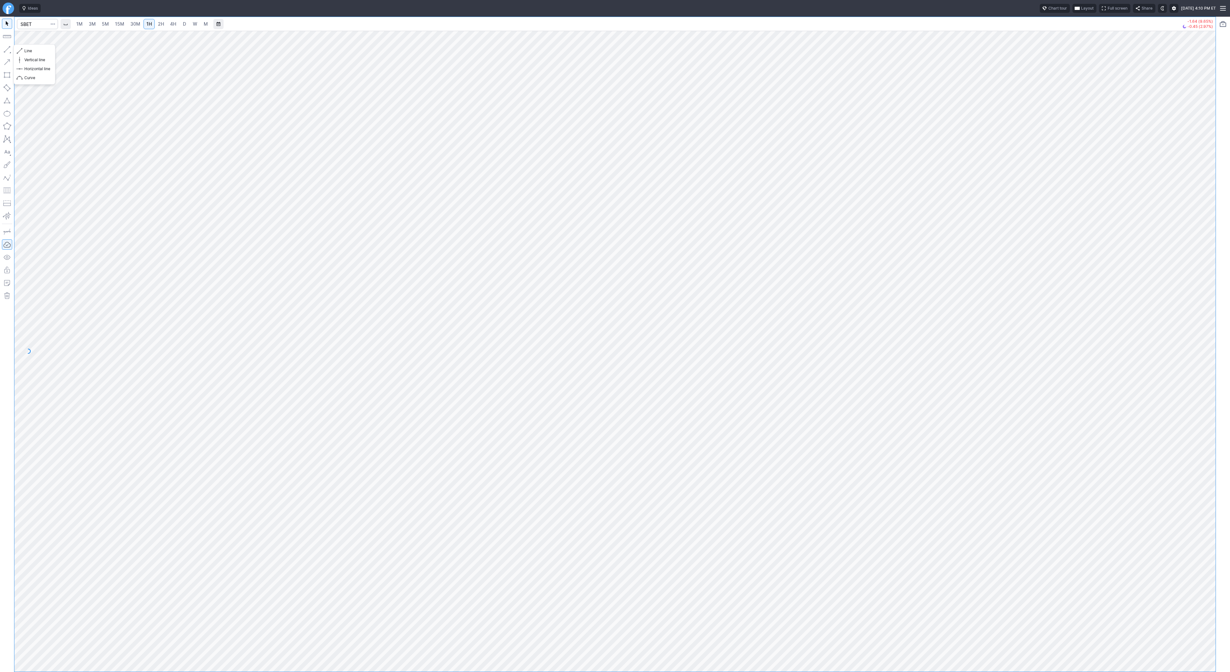
click at [10, 53] on button "button" at bounding box center [7, 49] width 10 height 10
click at [9, 49] on button "button" at bounding box center [7, 49] width 10 height 10
drag, startPoint x: 4, startPoint y: 48, endPoint x: 14, endPoint y: 62, distance: 16.9
click at [5, 49] on button "button" at bounding box center [7, 49] width 10 height 10
click at [31, 22] on input "Search" at bounding box center [37, 24] width 41 height 10
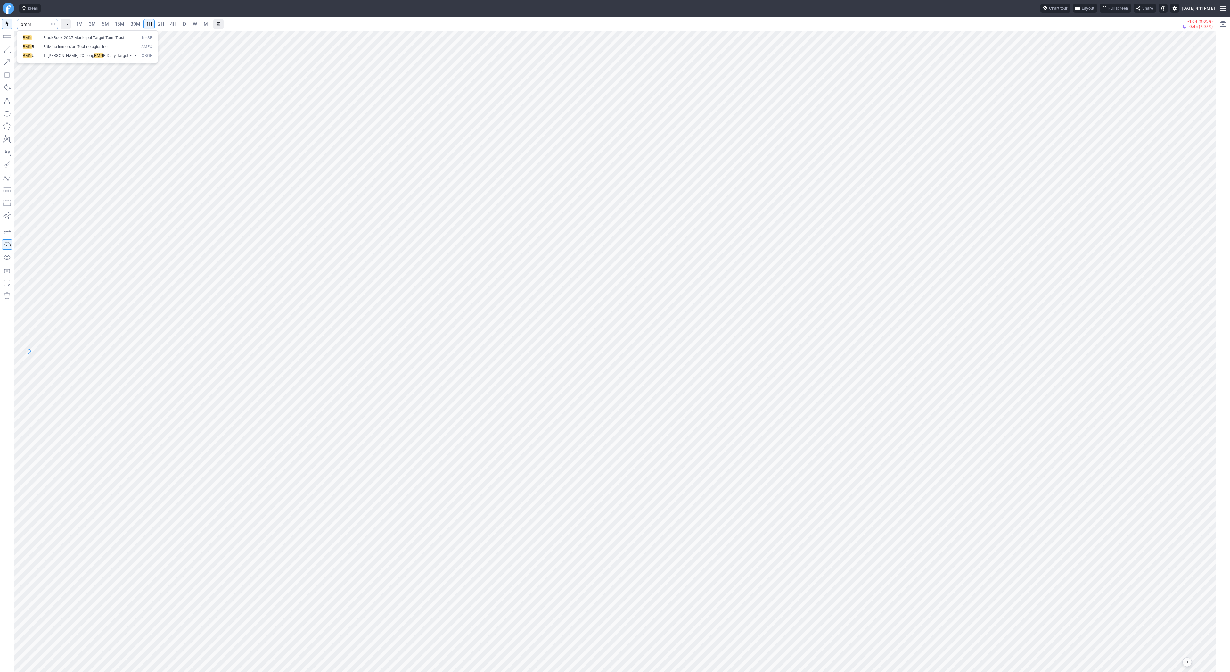
type input "bmnr"
click at [22, 50] on span "button" at bounding box center [21, 50] width 4 height 9
click at [27, 51] on span "Line" at bounding box center [37, 51] width 26 height 6
click at [20, 50] on span "button" at bounding box center [21, 50] width 4 height 9
click at [37, 52] on span "Line" at bounding box center [37, 51] width 26 height 6
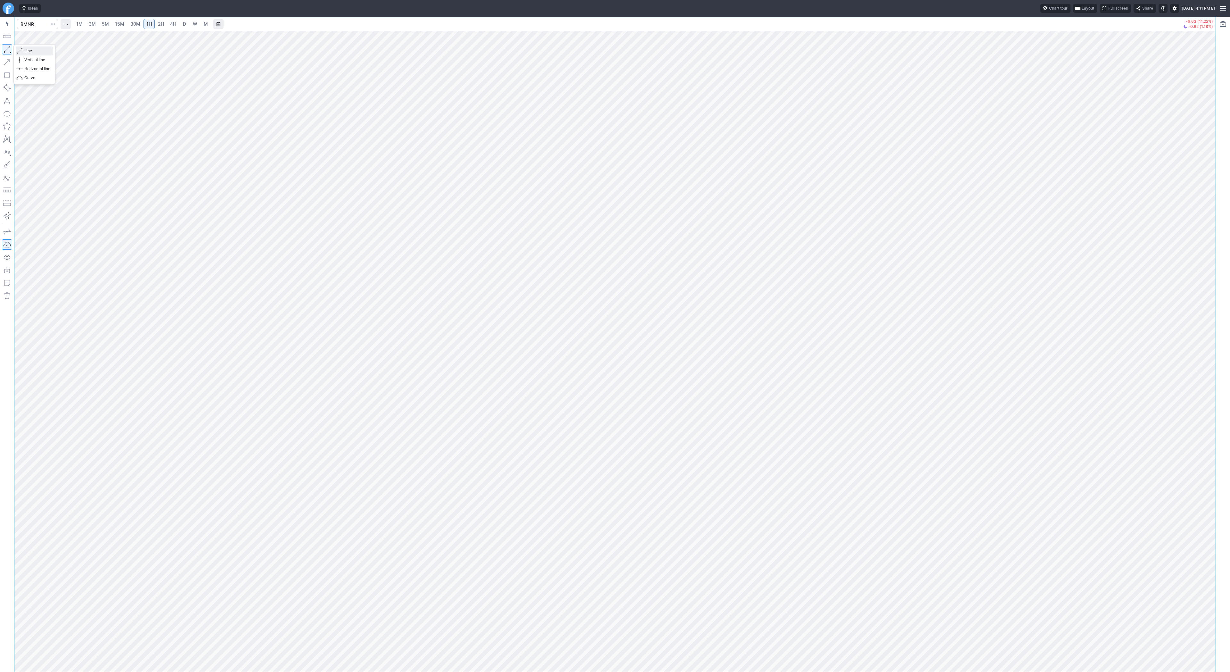
click at [22, 50] on button "Line" at bounding box center [34, 50] width 37 height 9
drag, startPoint x: 8, startPoint y: 48, endPoint x: 21, endPoint y: 75, distance: 30.5
click at [8, 49] on button "button" at bounding box center [7, 49] width 10 height 10
click at [26, 50] on span "Line" at bounding box center [37, 51] width 26 height 6
click at [4, 51] on button "button" at bounding box center [7, 49] width 10 height 10
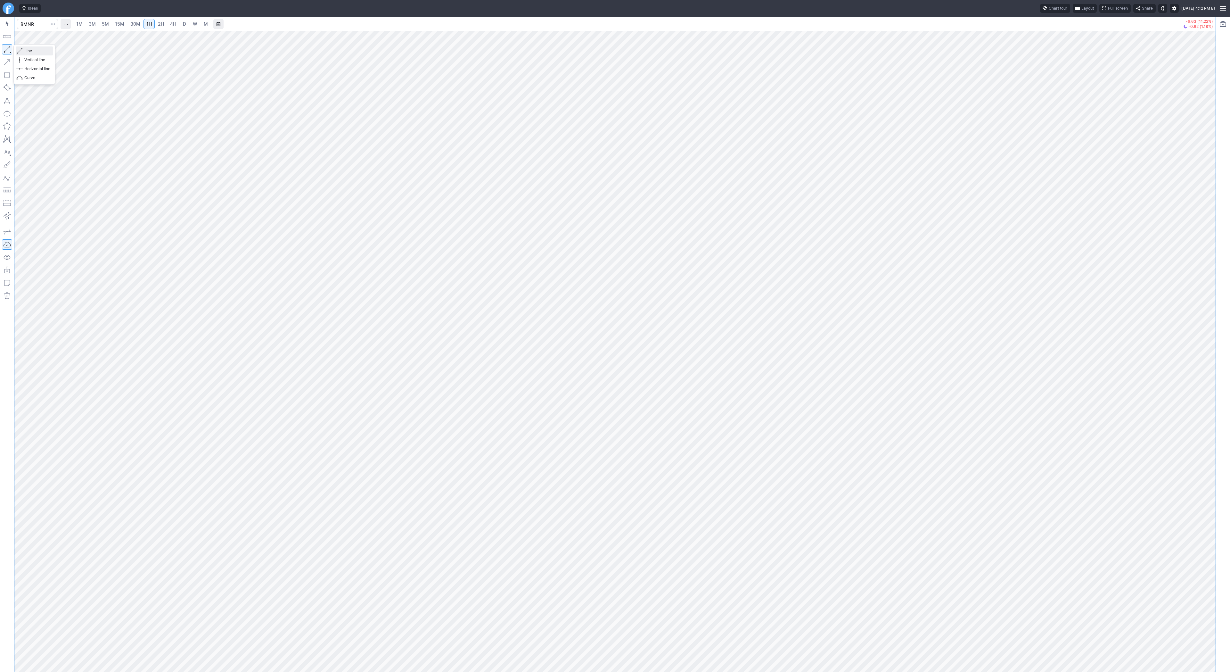
click at [26, 51] on span "Line" at bounding box center [37, 51] width 26 height 6
drag, startPoint x: 1213, startPoint y: 623, endPoint x: 1209, endPoint y: 620, distance: 4.8
click at [1213, 625] on div at bounding box center [1208, 349] width 13 height 625
click at [31, 51] on span "Line" at bounding box center [37, 51] width 26 height 6
click at [24, 27] on input "Search" at bounding box center [37, 24] width 41 height 10
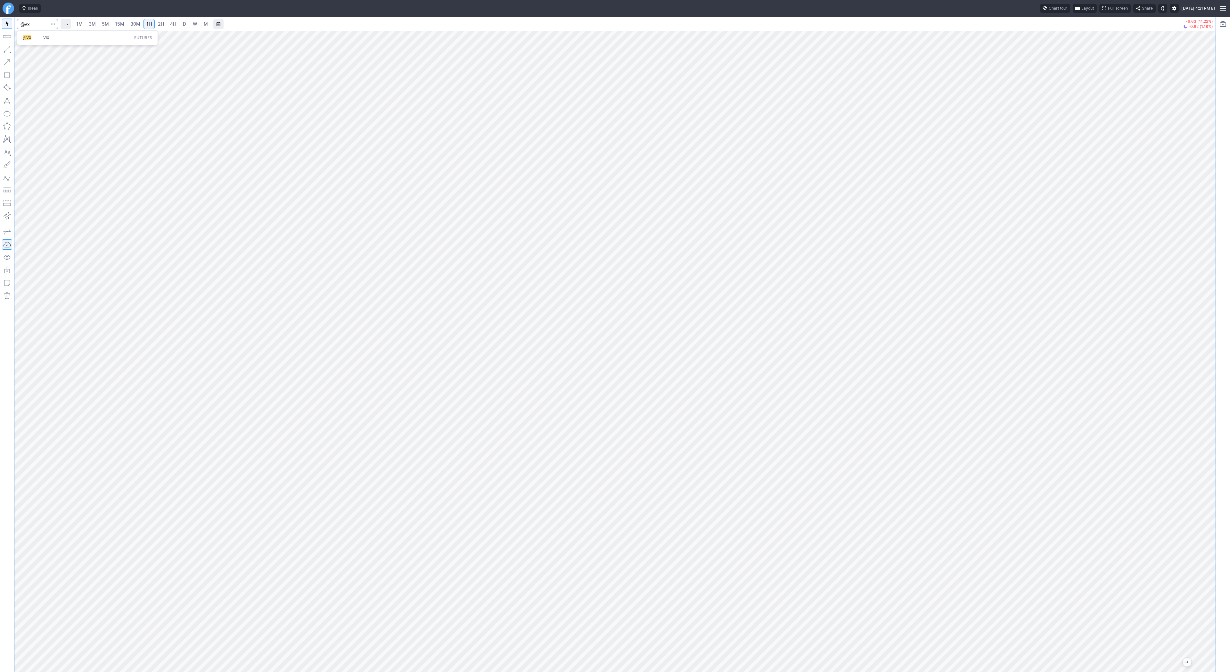
type input "@vx"
click at [49, 39] on span "VIX" at bounding box center [46, 37] width 6 height 5
click at [183, 24] on span "D" at bounding box center [184, 23] width 3 height 5
click at [27, 50] on span "Line" at bounding box center [37, 51] width 26 height 6
drag, startPoint x: 22, startPoint y: 50, endPoint x: 22, endPoint y: 53, distance: 3.2
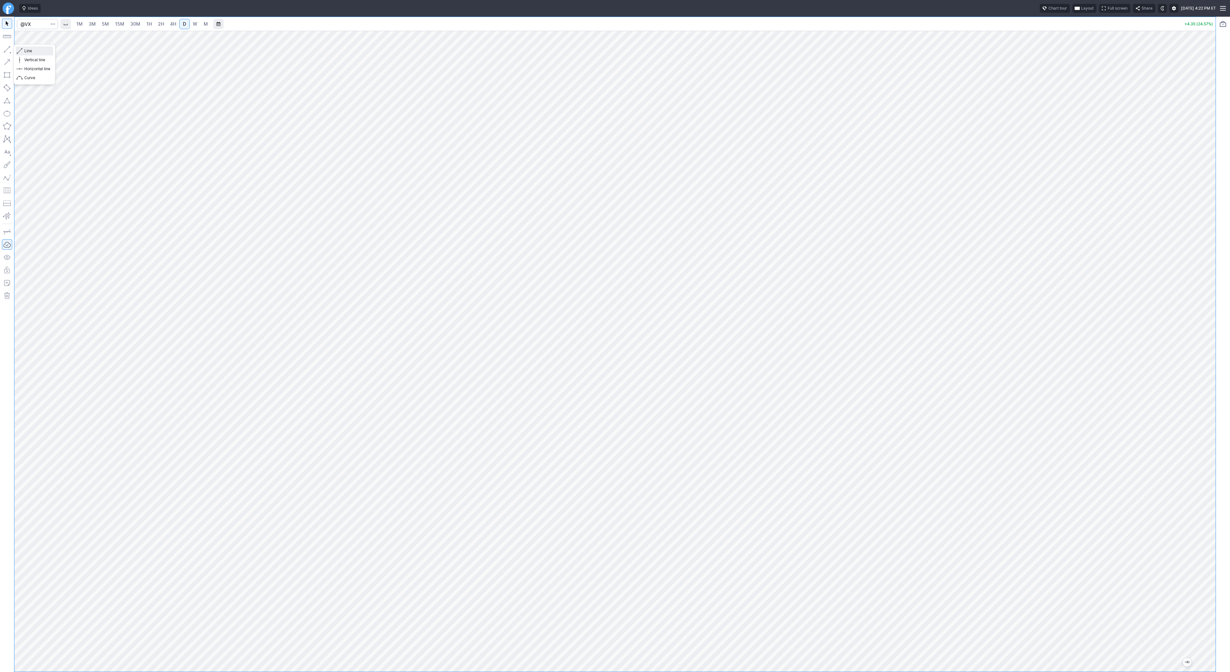
click at [22, 52] on button "Line" at bounding box center [34, 50] width 37 height 9
click at [28, 49] on span "Line" at bounding box center [37, 51] width 26 height 6
click at [8, 49] on button "button" at bounding box center [7, 49] width 10 height 10
click at [9, 47] on button "button" at bounding box center [7, 49] width 10 height 10
click at [31, 50] on span "Line" at bounding box center [37, 51] width 26 height 6
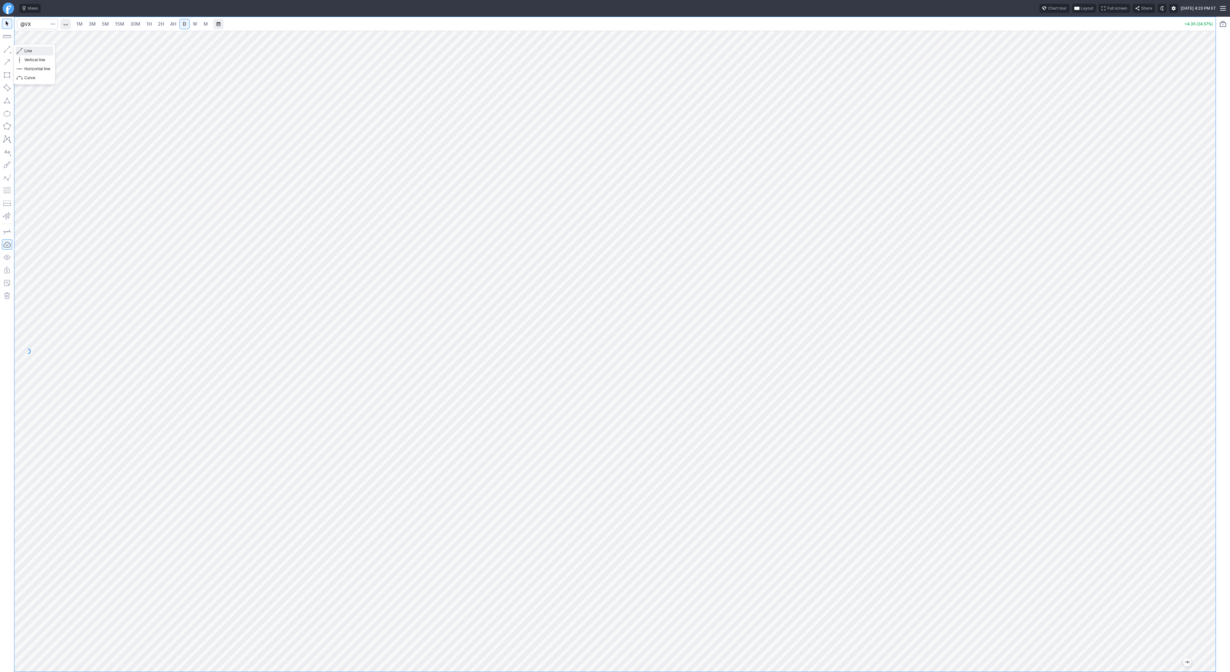
click at [21, 50] on span "button" at bounding box center [21, 50] width 4 height 9
click at [10, 50] on button "button" at bounding box center [7, 49] width 10 height 10
drag, startPoint x: 1209, startPoint y: 399, endPoint x: 1205, endPoint y: 472, distance: 72.8
click at [1206, 474] on div at bounding box center [1208, 349] width 13 height 625
drag, startPoint x: 1207, startPoint y: 427, endPoint x: 1202, endPoint y: 402, distance: 25.4
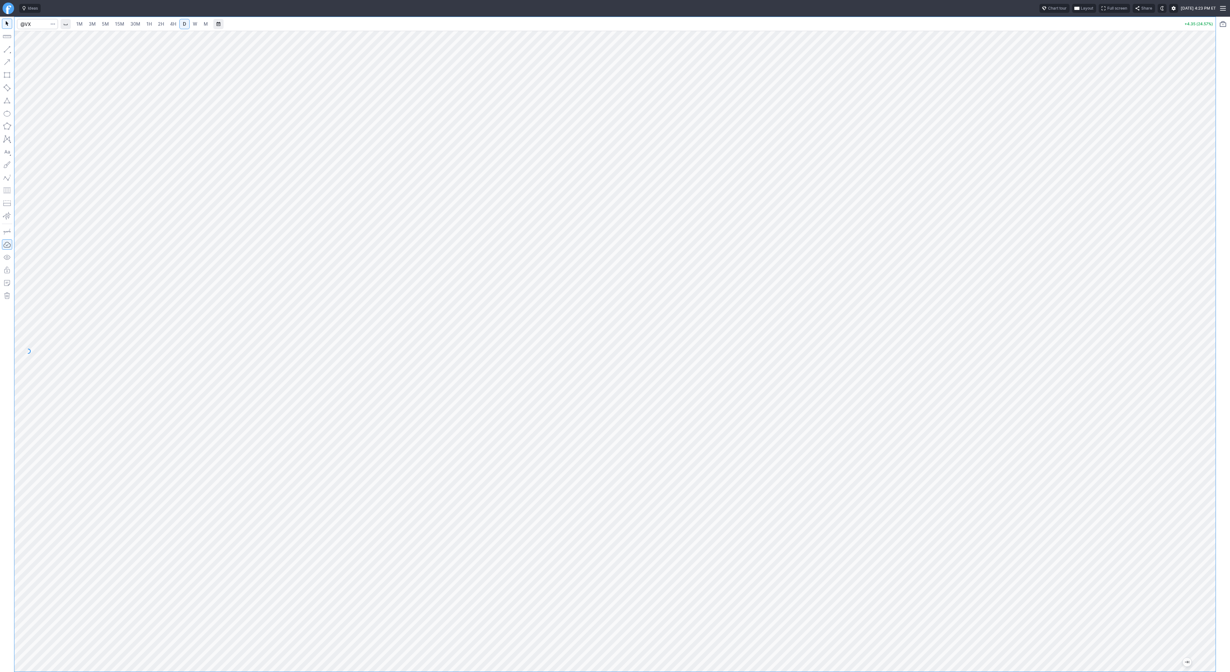
click at [1204, 403] on div at bounding box center [1208, 349] width 13 height 625
drag, startPoint x: 25, startPoint y: 49, endPoint x: 49, endPoint y: 84, distance: 42.4
click at [25, 50] on span "Line" at bounding box center [37, 51] width 26 height 6
click at [37, 51] on span "Line" at bounding box center [37, 51] width 26 height 6
drag, startPoint x: 21, startPoint y: 49, endPoint x: 22, endPoint y: 63, distance: 14.2
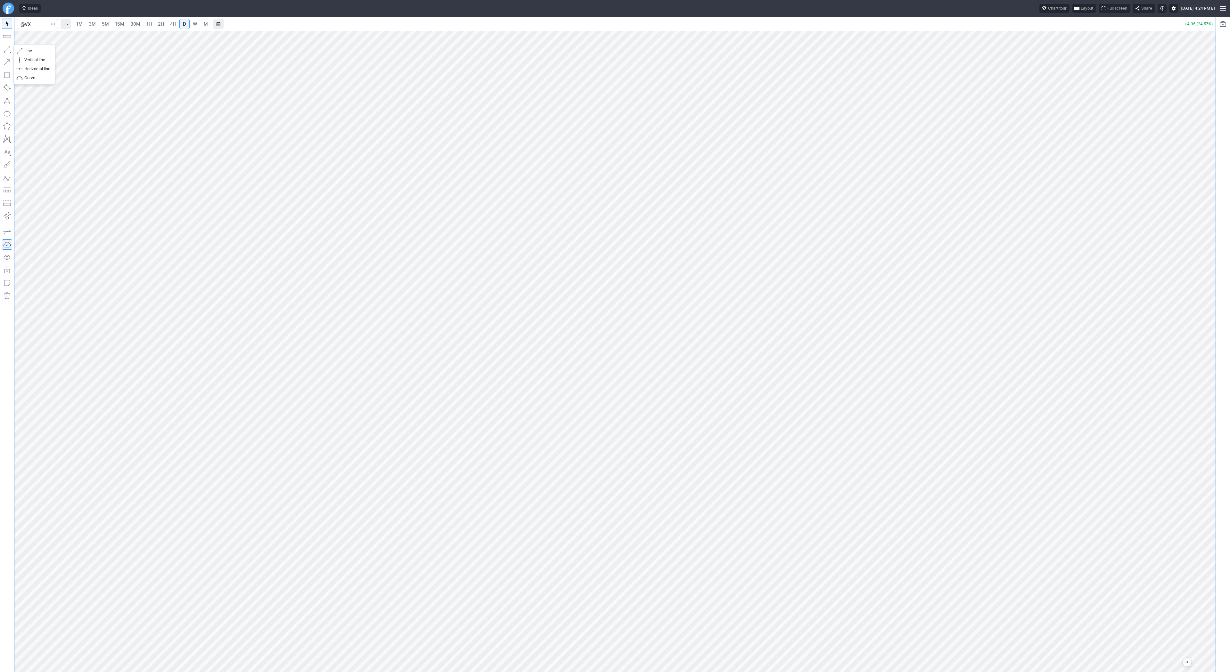
click at [21, 53] on span "button" at bounding box center [21, 50] width 4 height 9
drag, startPoint x: 37, startPoint y: 51, endPoint x: 37, endPoint y: 56, distance: 4.8
click at [37, 51] on span "Line" at bounding box center [37, 51] width 26 height 6
click at [10, 47] on button "button" at bounding box center [7, 49] width 10 height 10
click at [5, 50] on button "button" at bounding box center [7, 49] width 10 height 10
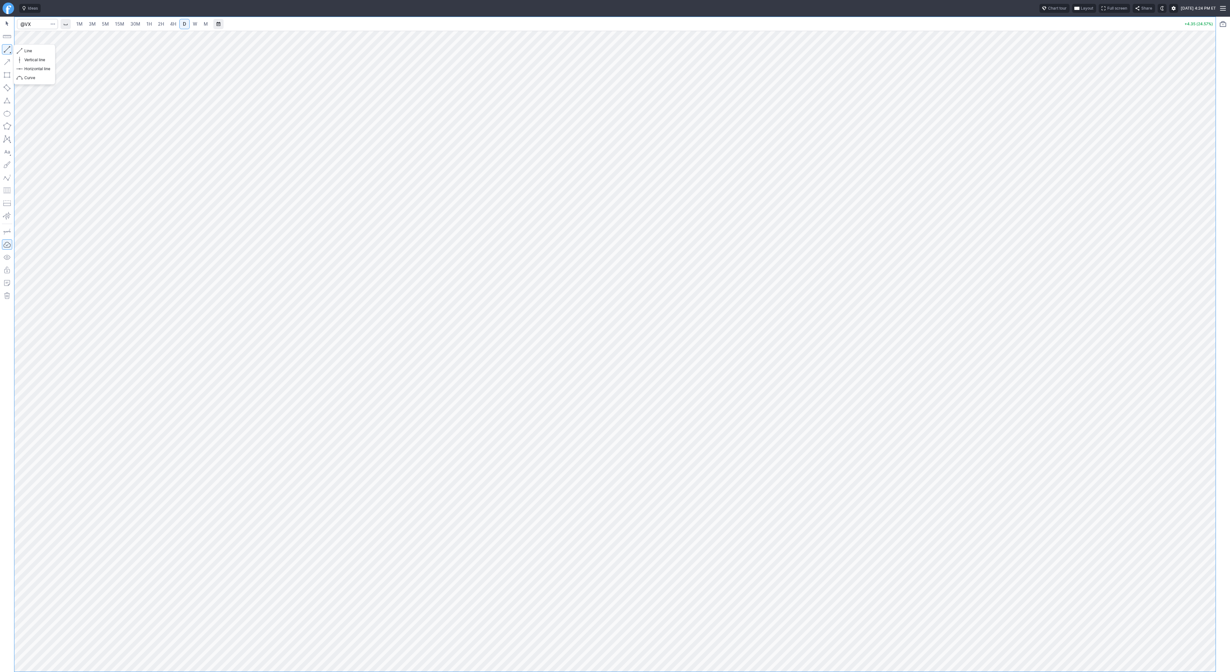
click at [3, 50] on button "button" at bounding box center [7, 49] width 10 height 10
drag, startPoint x: 24, startPoint y: 51, endPoint x: 31, endPoint y: 68, distance: 18.1
click at [24, 53] on span "Line" at bounding box center [37, 51] width 26 height 6
click at [30, 50] on span "Line" at bounding box center [37, 51] width 26 height 6
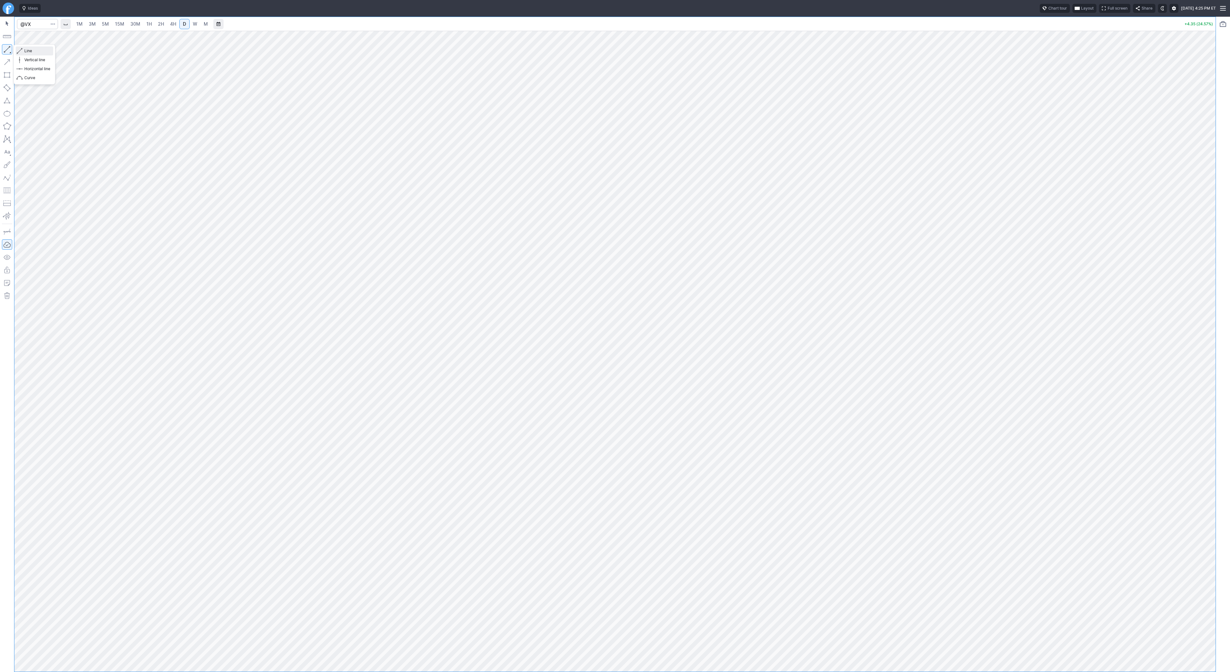
drag, startPoint x: 20, startPoint y: 48, endPoint x: 36, endPoint y: 74, distance: 30.3
click at [21, 49] on span "button" at bounding box center [21, 50] width 4 height 9
click at [28, 50] on span "Line" at bounding box center [37, 51] width 26 height 6
click at [44, 53] on span "Line" at bounding box center [37, 51] width 26 height 6
click at [24, 51] on span "Line" at bounding box center [37, 51] width 26 height 6
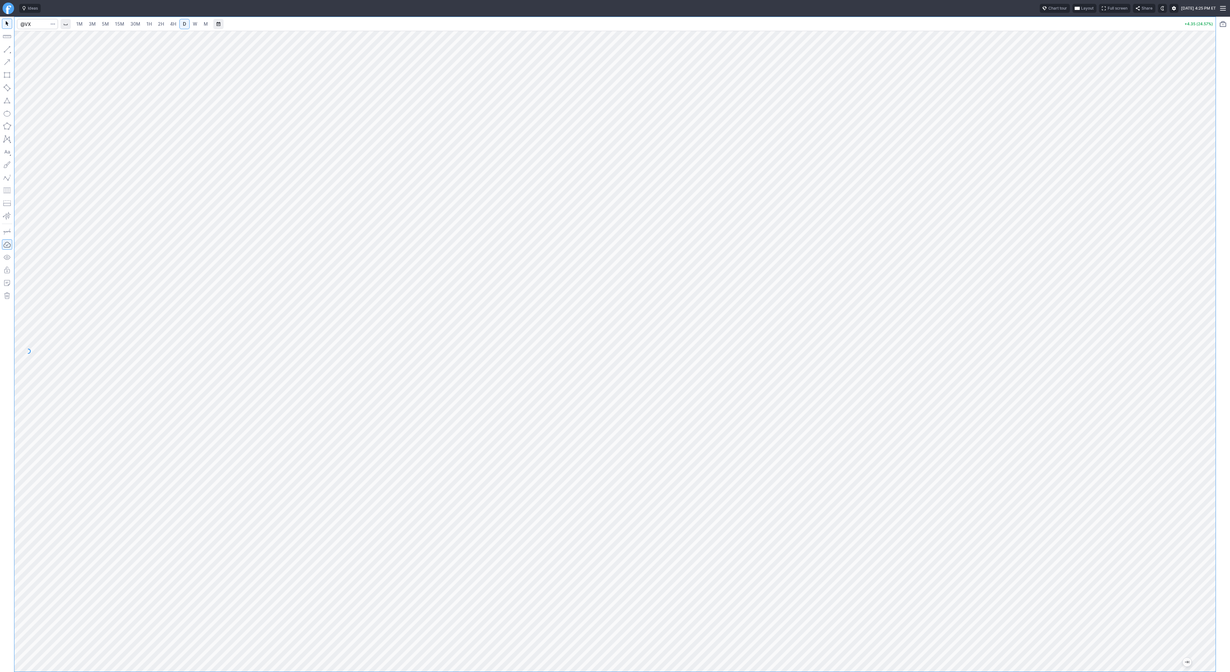
click at [0, 395] on div "1M 3M 5M 15M 30M 1H 2H 4H D W M +4.35 (24.57%)" at bounding box center [608, 344] width 1216 height 655
drag, startPoint x: 31, startPoint y: 51, endPoint x: 45, endPoint y: 78, distance: 29.7
click at [31, 53] on span "Line" at bounding box center [37, 51] width 26 height 6
click at [21, 48] on span "button" at bounding box center [21, 50] width 4 height 9
click at [27, 49] on span "Line" at bounding box center [37, 51] width 26 height 6
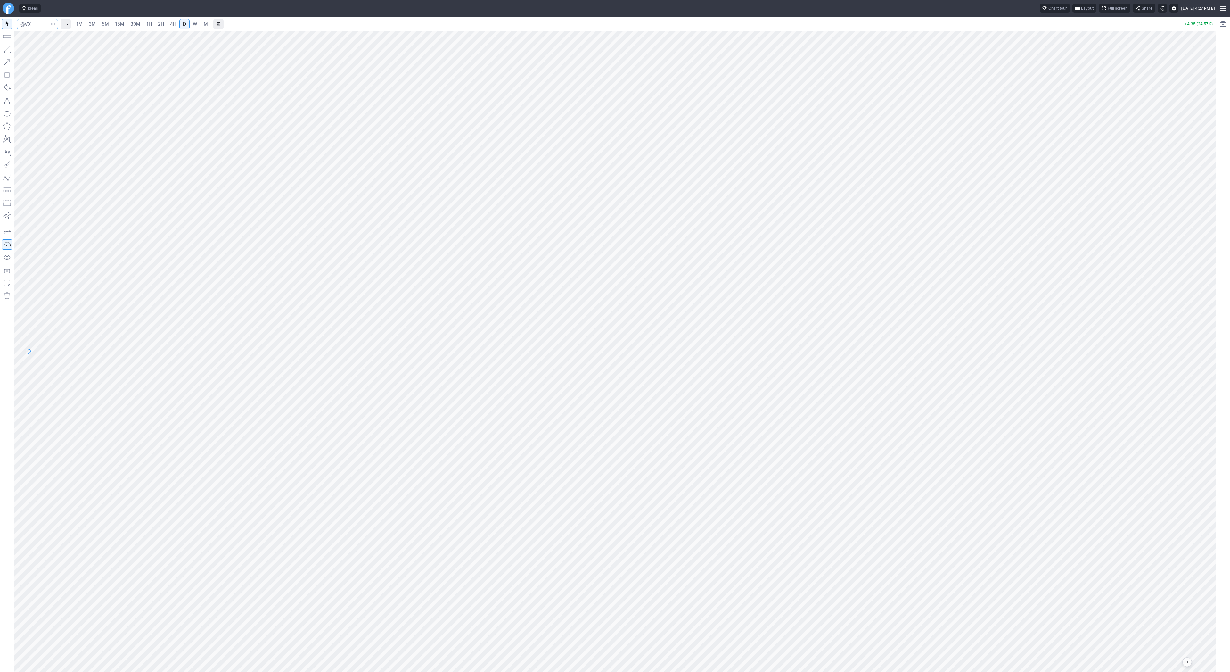
click at [38, 26] on input "Search" at bounding box center [37, 24] width 41 height 10
type input "tsls"
click at [30, 22] on input "Search" at bounding box center [37, 24] width 41 height 10
type input "vxx"
click at [56, 37] on span "iPath Series B S&P 500 VIX Short-Term FuturesTM ETN" at bounding box center [88, 40] width 90 height 10
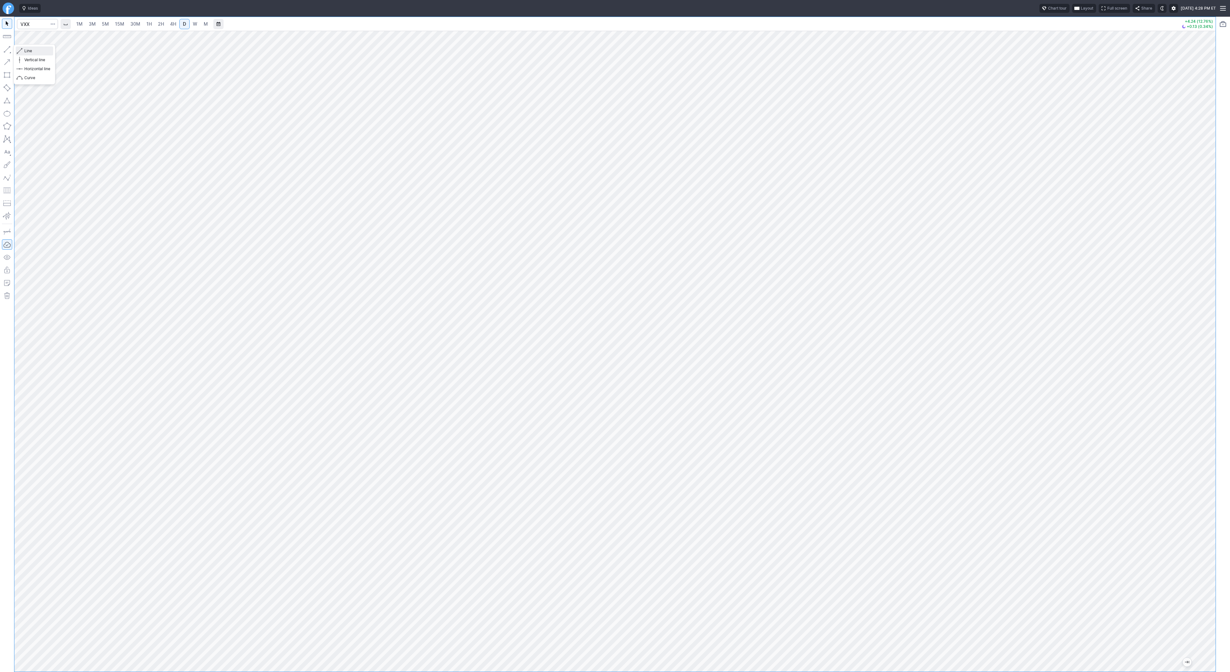
click at [28, 51] on span "Line" at bounding box center [37, 51] width 26 height 6
click at [9, 49] on button "button" at bounding box center [7, 49] width 10 height 10
drag, startPoint x: 7, startPoint y: 50, endPoint x: 9, endPoint y: 58, distance: 8.5
click at [7, 53] on button "button" at bounding box center [7, 49] width 10 height 10
click at [30, 52] on span "Line" at bounding box center [37, 51] width 26 height 6
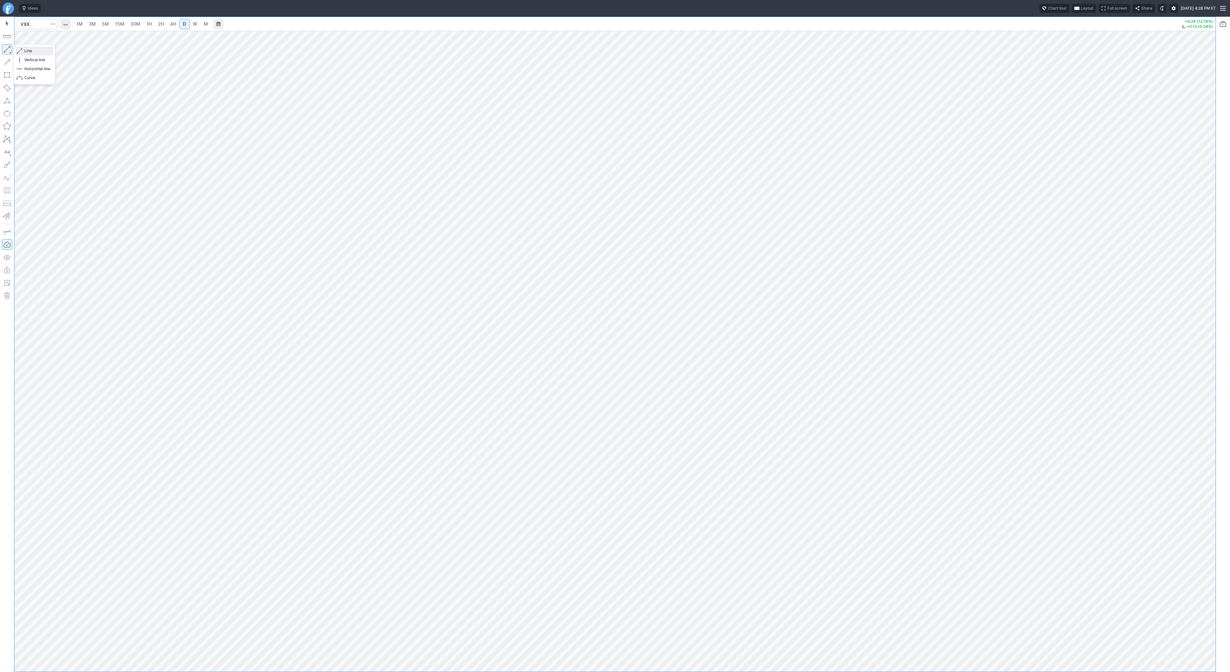
click at [35, 53] on span "Line" at bounding box center [37, 51] width 26 height 6
click at [18, 49] on button "Line" at bounding box center [34, 50] width 37 height 9
drag, startPoint x: 34, startPoint y: 53, endPoint x: 42, endPoint y: 63, distance: 13.1
click at [38, 60] on div "Line Vertical line Horizontal line Curve" at bounding box center [34, 64] width 37 height 36
drag, startPoint x: 1218, startPoint y: 584, endPoint x: 1212, endPoint y: 585, distance: 5.5
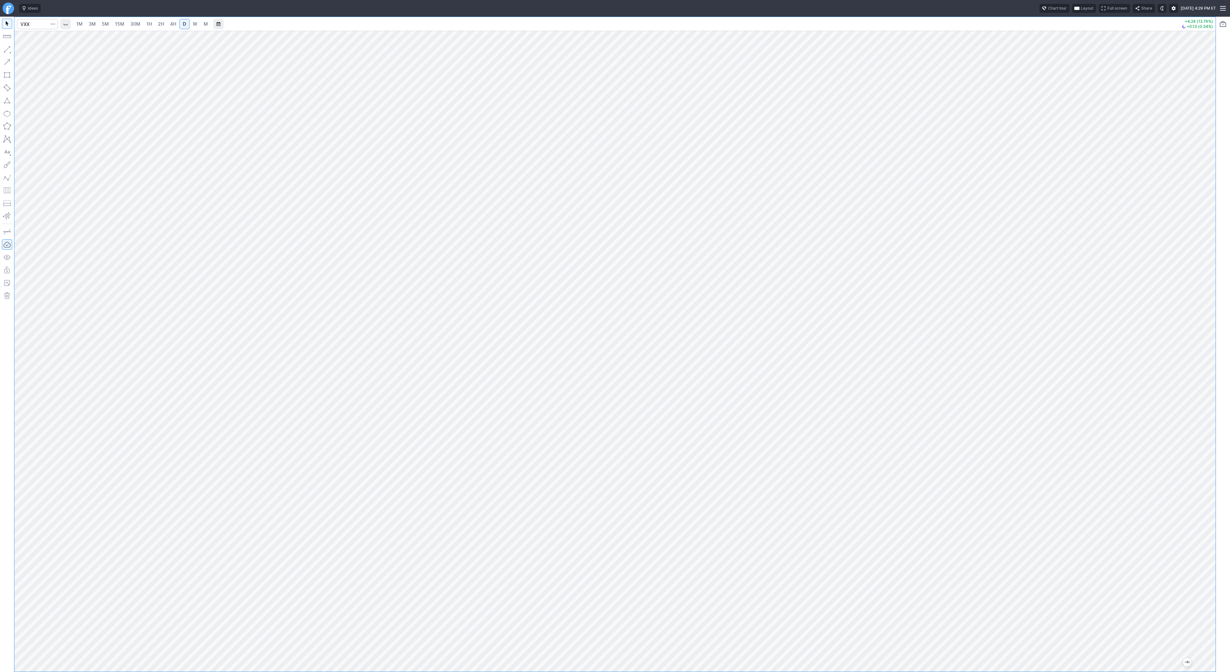
click at [1215, 584] on div "1M 3M 5M 15M 30M 1H 2H 4H D W M +4.24 (12.76%) +0.13 (0.34%)" at bounding box center [615, 344] width 1230 height 655
drag, startPoint x: 1211, startPoint y: 586, endPoint x: 1215, endPoint y: 478, distance: 108.0
click at [1215, 478] on div at bounding box center [1208, 349] width 13 height 625
click at [3, 50] on button "button" at bounding box center [7, 49] width 10 height 10
click at [48, 54] on button "Line" at bounding box center [34, 50] width 37 height 9
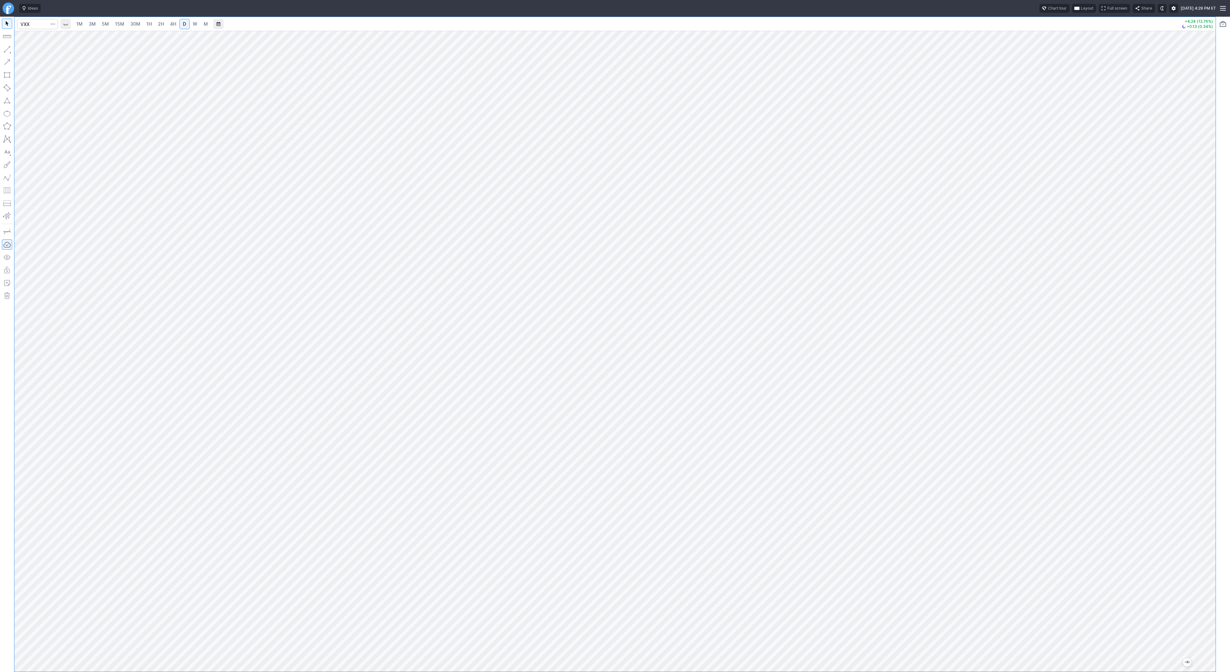
drag, startPoint x: 1216, startPoint y: 396, endPoint x: 1205, endPoint y: 425, distance: 31.3
click at [1205, 425] on div "1M 3M 5M 15M 30M 1H 2H 4H D W M +4.24 (12.76%) +0.13 (0.34%)" at bounding box center [615, 344] width 1230 height 655
drag, startPoint x: 1209, startPoint y: 416, endPoint x: 1207, endPoint y: 421, distance: 4.8
click at [1207, 421] on div at bounding box center [1208, 349] width 13 height 625
drag, startPoint x: 1207, startPoint y: 513, endPoint x: 1202, endPoint y: 520, distance: 8.0
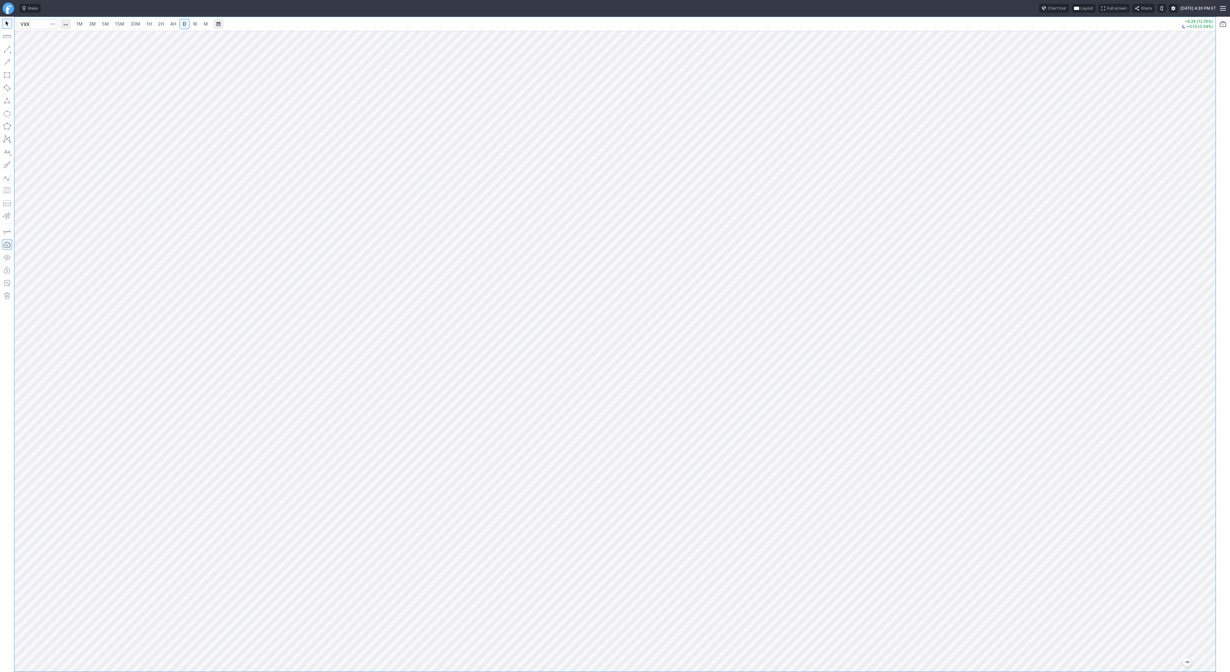
click at [1207, 524] on div at bounding box center [1208, 349] width 13 height 625
drag, startPoint x: 30, startPoint y: 49, endPoint x: 33, endPoint y: 68, distance: 18.8
click at [33, 68] on div "Line Vertical line Horizontal line Curve" at bounding box center [34, 64] width 37 height 36
drag, startPoint x: 1212, startPoint y: 477, endPoint x: 1209, endPoint y: 196, distance: 280.6
click at [1210, 195] on div at bounding box center [1208, 349] width 13 height 625
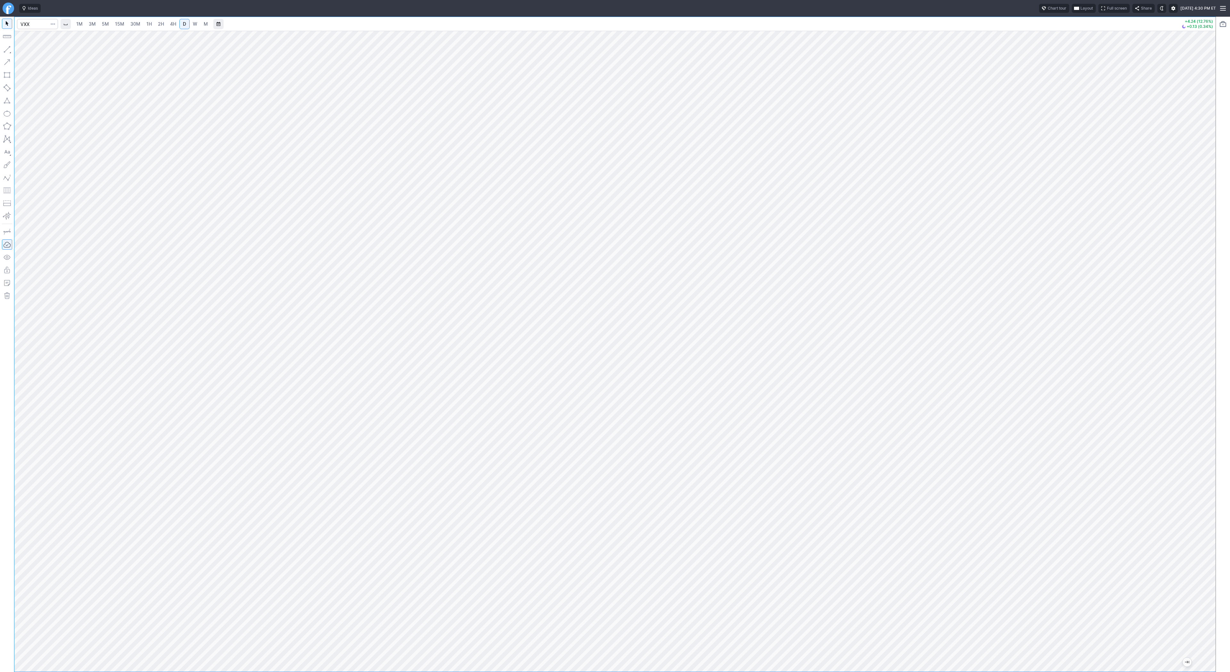
click at [1099, 23] on div "1M 3M 5M 15M 30M 1H 2H 4H D W M +4.24 (12.76%) +0.13 (0.34%)" at bounding box center [614, 344] width 1201 height 654
drag, startPoint x: 1215, startPoint y: 323, endPoint x: 1171, endPoint y: 16, distance: 310.9
click at [1171, 16] on div "Ideas Chart tour Layout Full screen Share Sun OCT 12 2025 4:30 PM ET 1M 3M 5M 1…" at bounding box center [615, 336] width 1230 height 672
click at [896, 0] on html "Ideas Chart tour Layout Full screen Share Sun OCT 12 2025 4:30 PM ET 1M 3M 5M 1…" at bounding box center [615, 336] width 1230 height 672
click at [1189, 97] on div at bounding box center [614, 351] width 1201 height 641
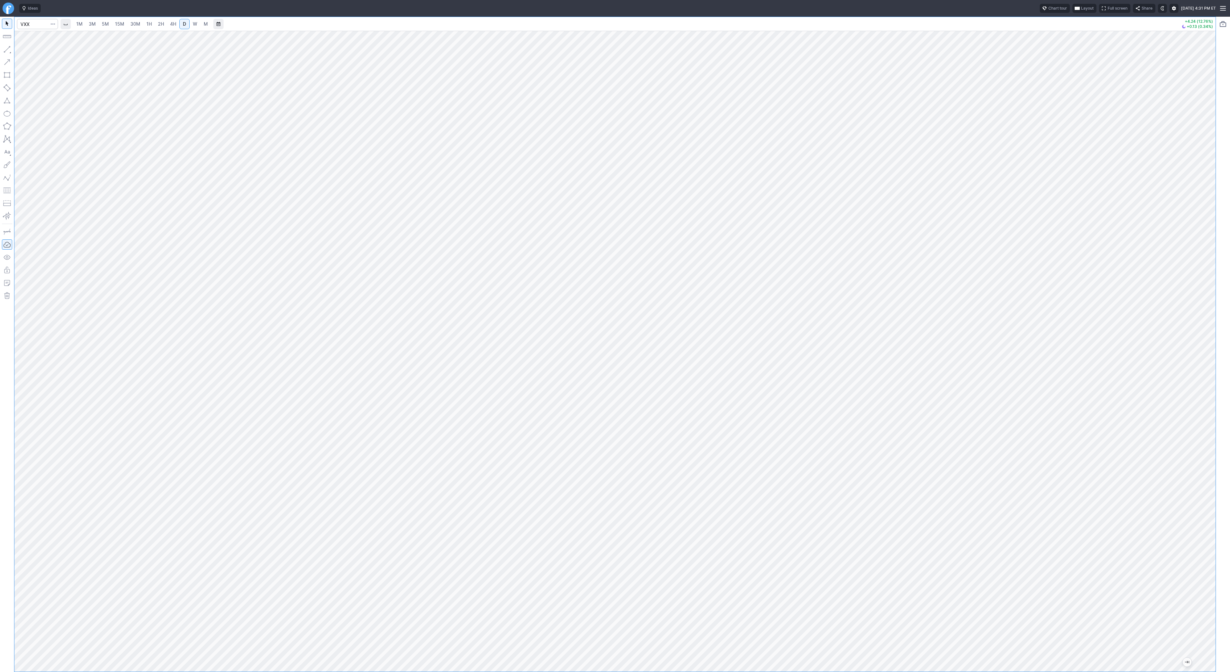
drag, startPoint x: 1210, startPoint y: 421, endPoint x: 806, endPoint y: 9, distance: 577.1
click at [806, 7] on div "Ideas Chart tour Layout Full screen Share Sun OCT 12 2025 4:31 PM ET 1M 3M 5M 1…" at bounding box center [615, 336] width 1230 height 672
click at [1196, 126] on div at bounding box center [614, 351] width 1201 height 641
drag, startPoint x: 1208, startPoint y: 291, endPoint x: 1212, endPoint y: 233, distance: 59.1
click at [1212, 233] on div at bounding box center [614, 351] width 1201 height 641
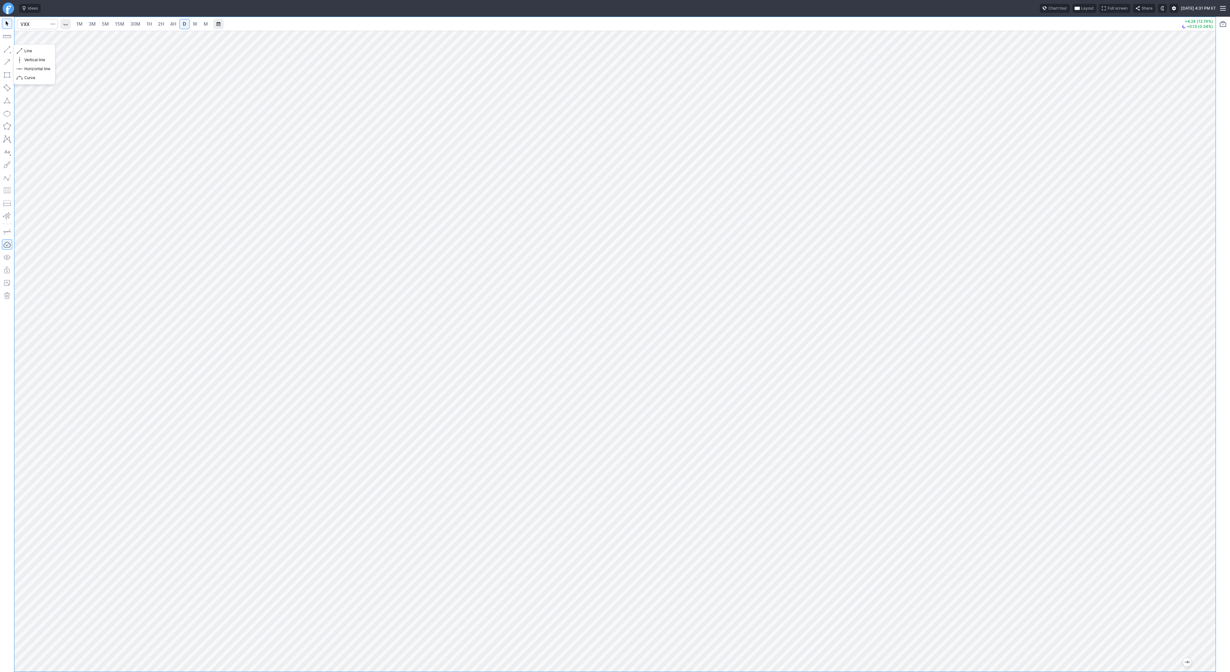
click at [7, 47] on button "button" at bounding box center [7, 49] width 10 height 10
click at [8, 48] on button "button" at bounding box center [7, 49] width 10 height 10
click at [37, 49] on span "Line" at bounding box center [37, 51] width 26 height 6
click at [31, 52] on span "Line" at bounding box center [37, 51] width 26 height 6
drag, startPoint x: 29, startPoint y: 51, endPoint x: 42, endPoint y: 70, distance: 23.3
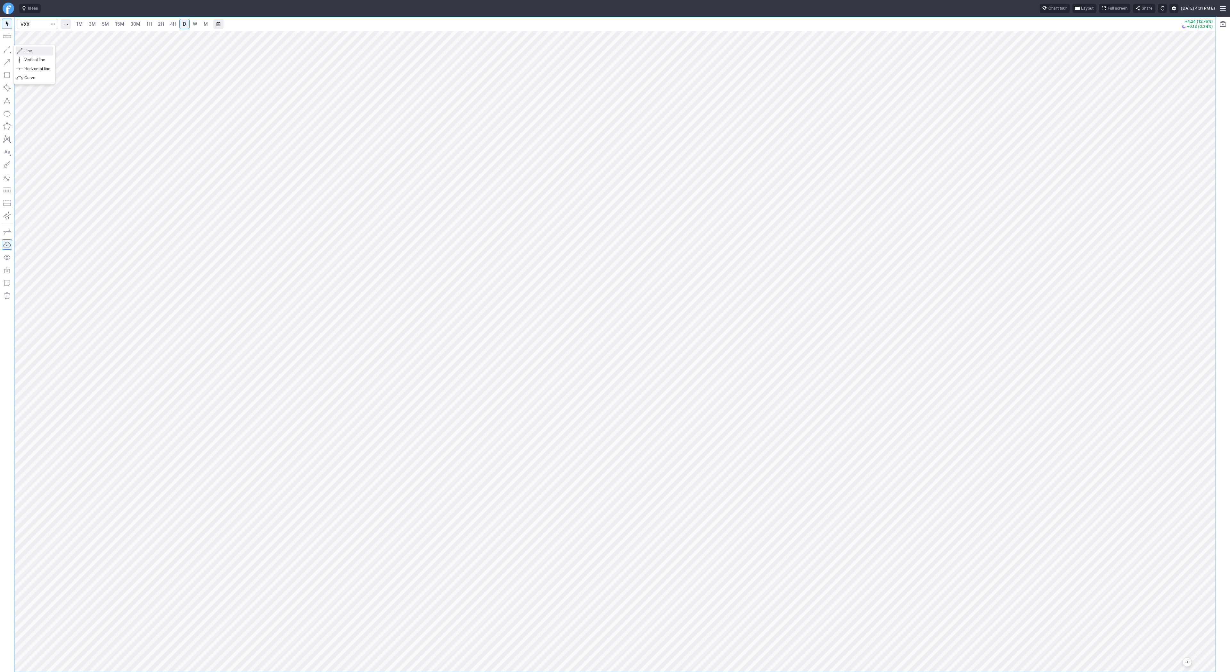
click at [33, 58] on div "Line Vertical line Horizontal line Curve" at bounding box center [34, 64] width 37 height 36
click at [28, 50] on span "Line" at bounding box center [37, 51] width 26 height 6
click at [25, 50] on span "Line" at bounding box center [37, 51] width 26 height 6
click at [23, 51] on button "Line" at bounding box center [34, 50] width 37 height 9
drag, startPoint x: 9, startPoint y: 49, endPoint x: 12, endPoint y: 56, distance: 7.9
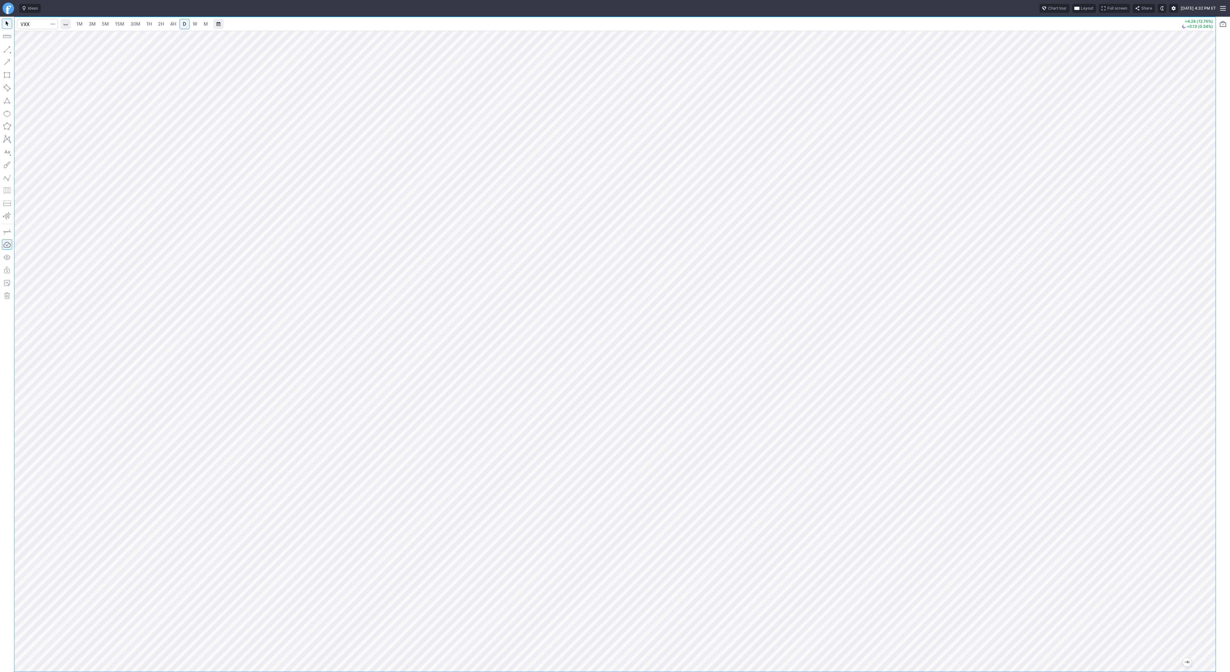
click at [9, 51] on button "button" at bounding box center [7, 49] width 10 height 10
click at [27, 19] on input "Search" at bounding box center [37, 24] width 41 height 10
type input "bbio"
click at [196, 24] on span "W" at bounding box center [195, 23] width 4 height 5
click at [209, 24] on link "M" at bounding box center [206, 24] width 10 height 10
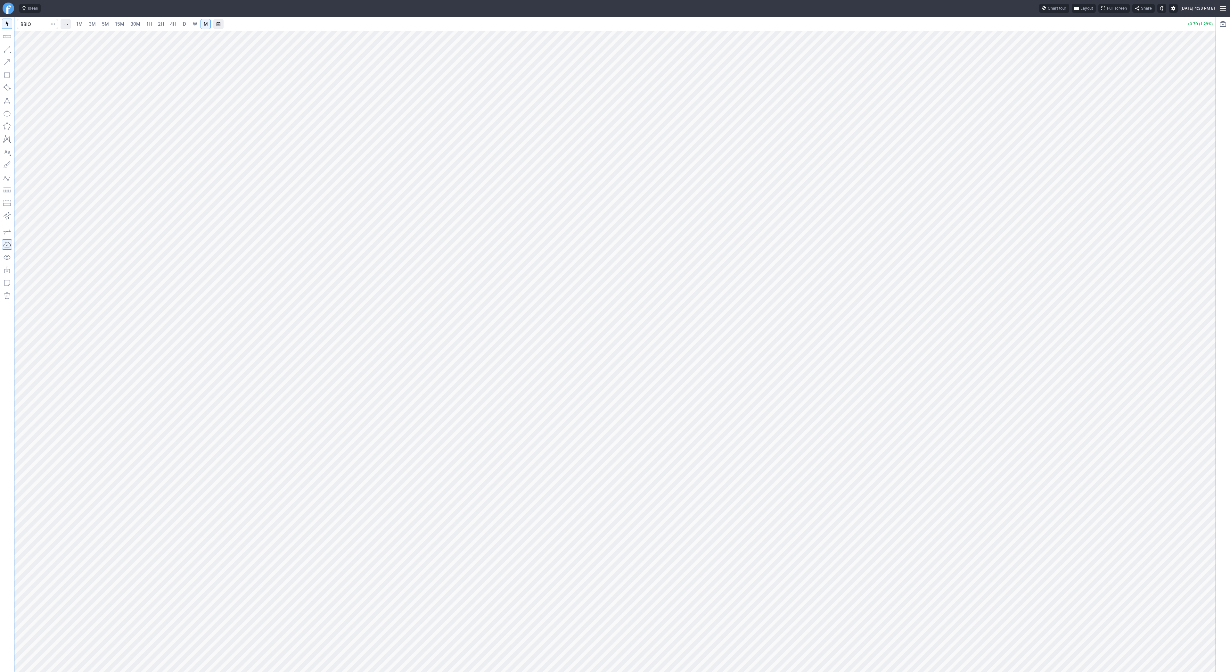
click at [174, 25] on span "4H" at bounding box center [173, 23] width 6 height 5
click at [193, 27] on span "W" at bounding box center [195, 24] width 4 height 6
click at [183, 25] on span "D" at bounding box center [184, 23] width 3 height 5
click at [52, 21] on span "button" at bounding box center [53, 24] width 4 height 6
click at [45, 46] on span "Save to Portfolio" at bounding box center [36, 46] width 33 height 6
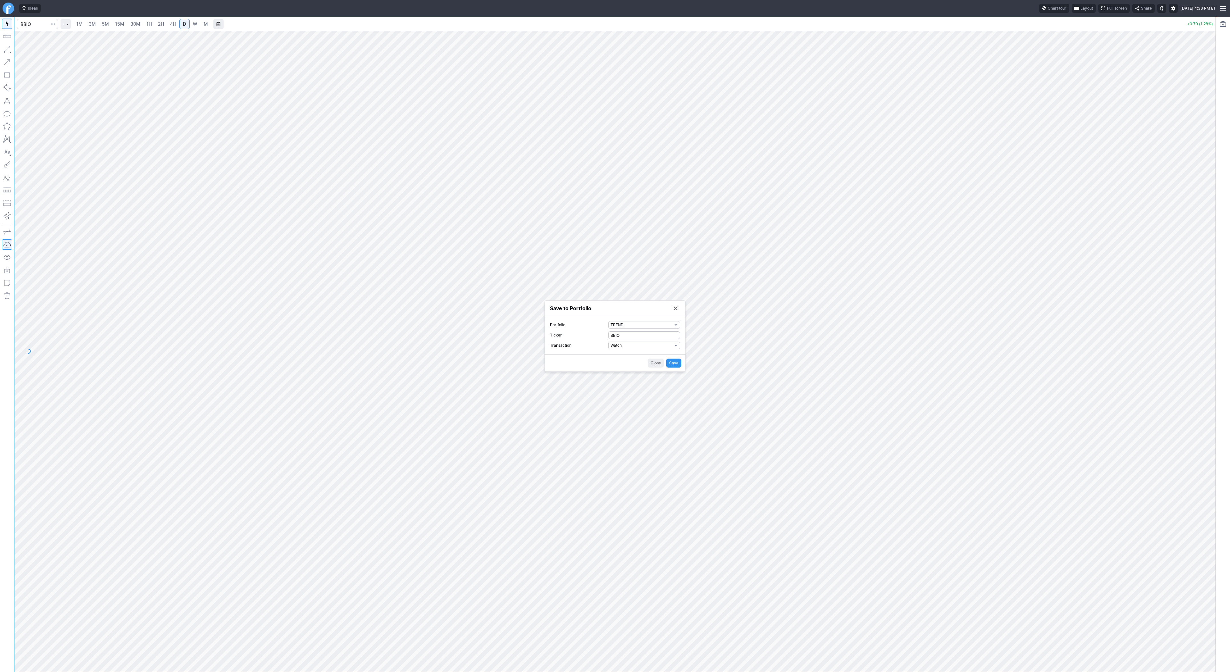
click at [636, 347] on span "Watch" at bounding box center [640, 345] width 61 height 6
click at [446, 307] on div at bounding box center [615, 336] width 1230 height 672
click at [29, 20] on div at bounding box center [615, 336] width 1230 height 672
click at [32, 25] on input "Search" at bounding box center [37, 24] width 41 height 10
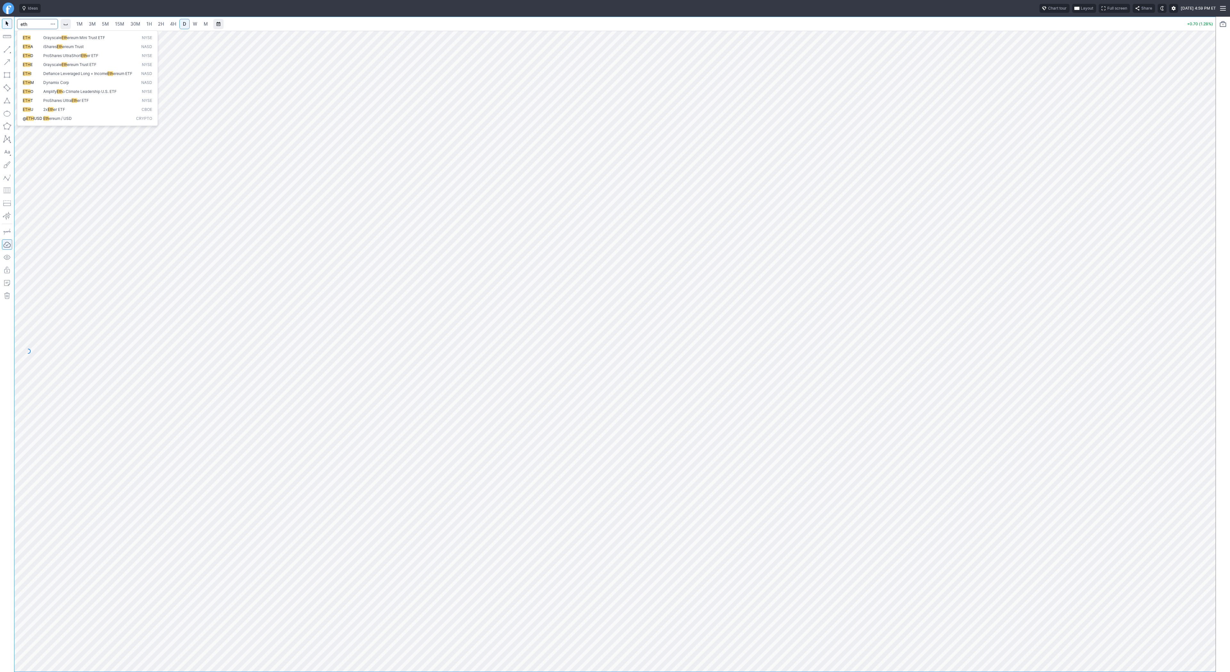
type input "eth"
click at [62, 121] on span "ereum / USD" at bounding box center [60, 118] width 23 height 5
click at [93, 22] on span "3M" at bounding box center [92, 23] width 7 height 5
click at [134, 23] on span "30M" at bounding box center [135, 23] width 10 height 5
click at [160, 21] on span "2H" at bounding box center [161, 23] width 6 height 5
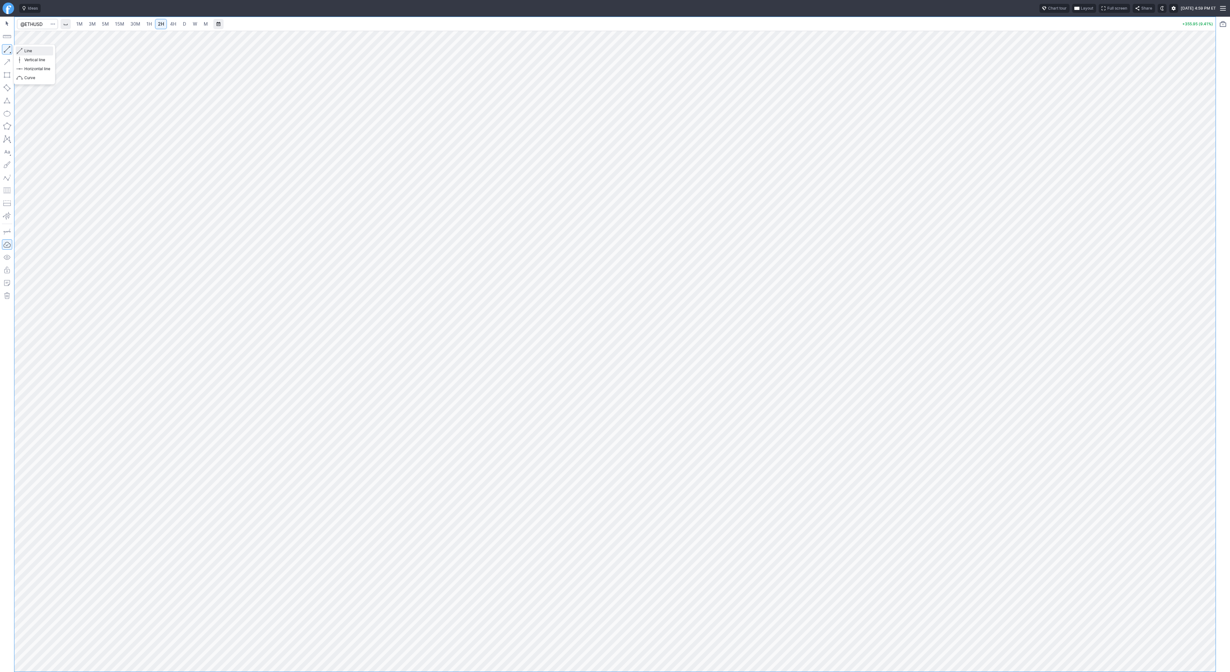
click at [18, 50] on button "Line" at bounding box center [34, 50] width 37 height 9
click at [171, 21] on span "4H" at bounding box center [173, 24] width 6 height 6
click at [179, 24] on link "D" at bounding box center [184, 24] width 10 height 10
drag, startPoint x: 1204, startPoint y: 214, endPoint x: 1203, endPoint y: 191, distance: 22.7
click at [1204, 191] on div at bounding box center [1208, 349] width 13 height 625
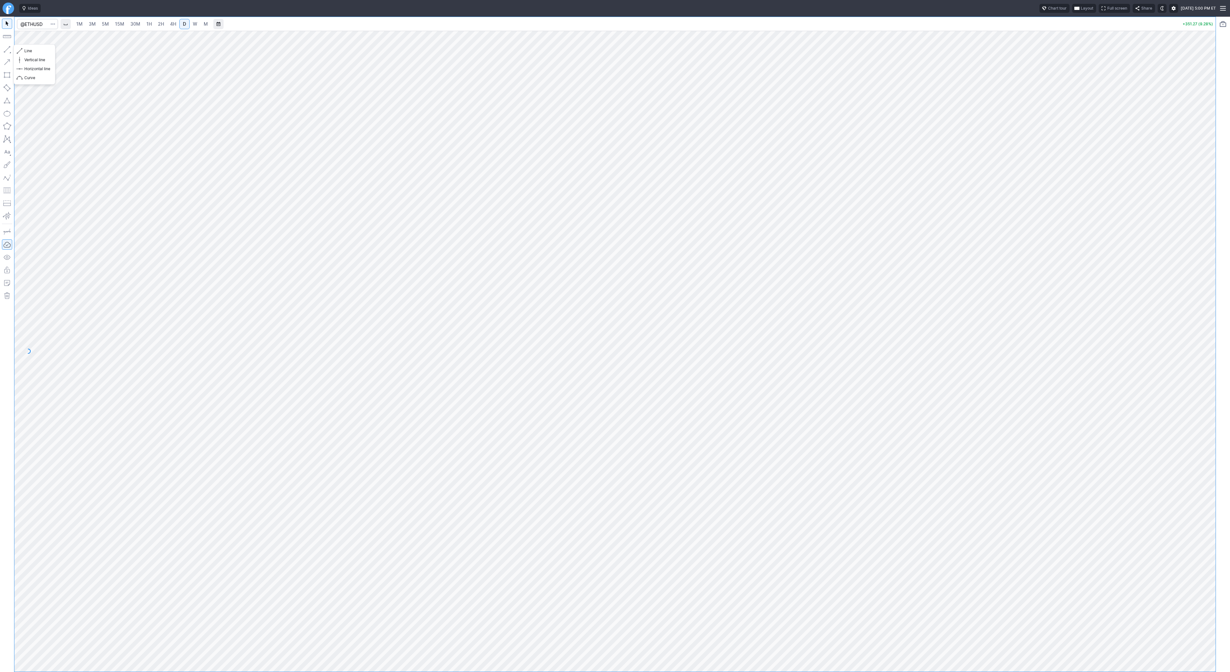
click at [8, 47] on button "button" at bounding box center [7, 49] width 10 height 10
click at [6, 50] on button "button" at bounding box center [7, 49] width 10 height 10
click at [34, 50] on span "Line" at bounding box center [37, 51] width 26 height 6
click at [19, 51] on span "button" at bounding box center [21, 50] width 4 height 9
drag, startPoint x: 29, startPoint y: 53, endPoint x: 32, endPoint y: 63, distance: 10.9
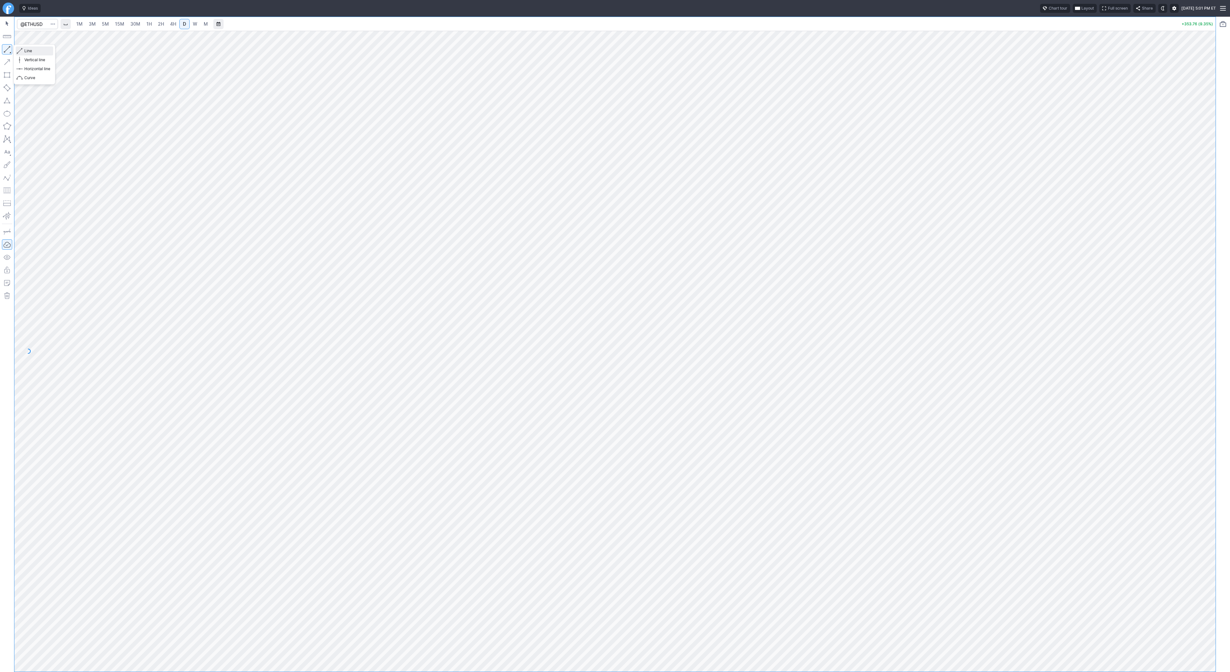
click at [29, 53] on span "Line" at bounding box center [37, 51] width 26 height 6
click at [99, 24] on link "5M" at bounding box center [105, 24] width 13 height 10
click at [138, 25] on span "30M" at bounding box center [135, 23] width 10 height 5
click at [90, 21] on span "3M" at bounding box center [92, 23] width 7 height 5
click at [34, 24] on input "Search" at bounding box center [37, 24] width 41 height 10
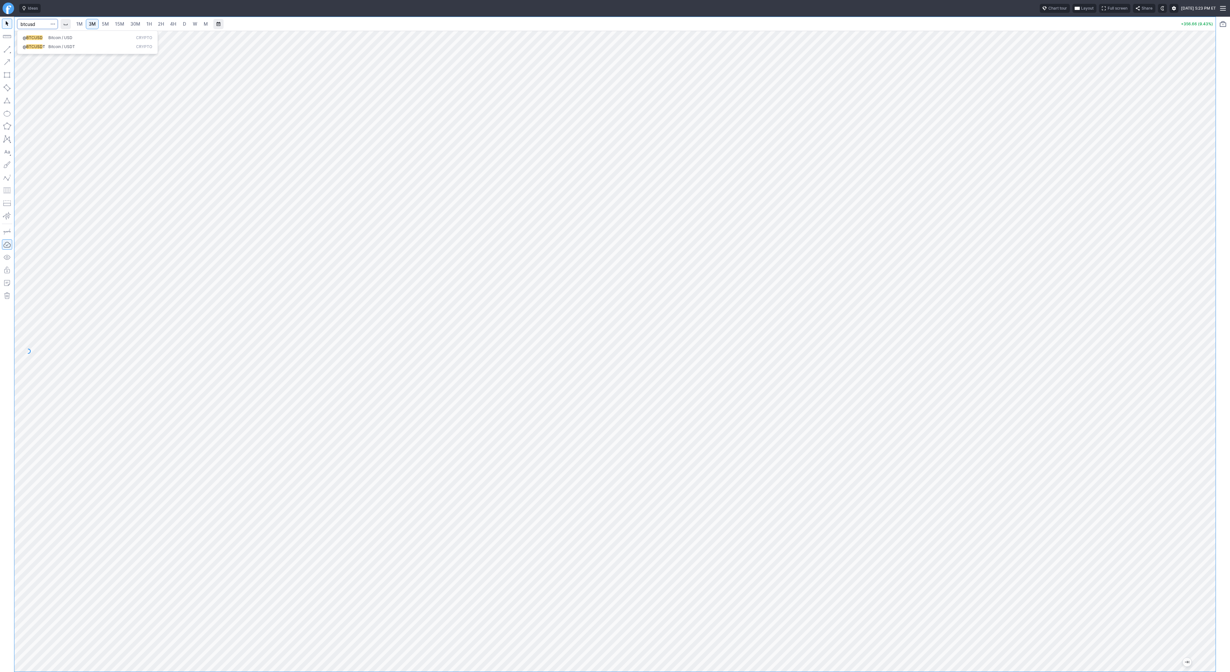
type input "btcusd"
click at [58, 39] on span "Bitcoin / USD" at bounding box center [60, 37] width 24 height 5
click at [159, 21] on span "2H" at bounding box center [161, 23] width 6 height 5
click at [176, 25] on link "4H" at bounding box center [173, 24] width 12 height 10
click at [190, 25] on link "W" at bounding box center [195, 24] width 10 height 10
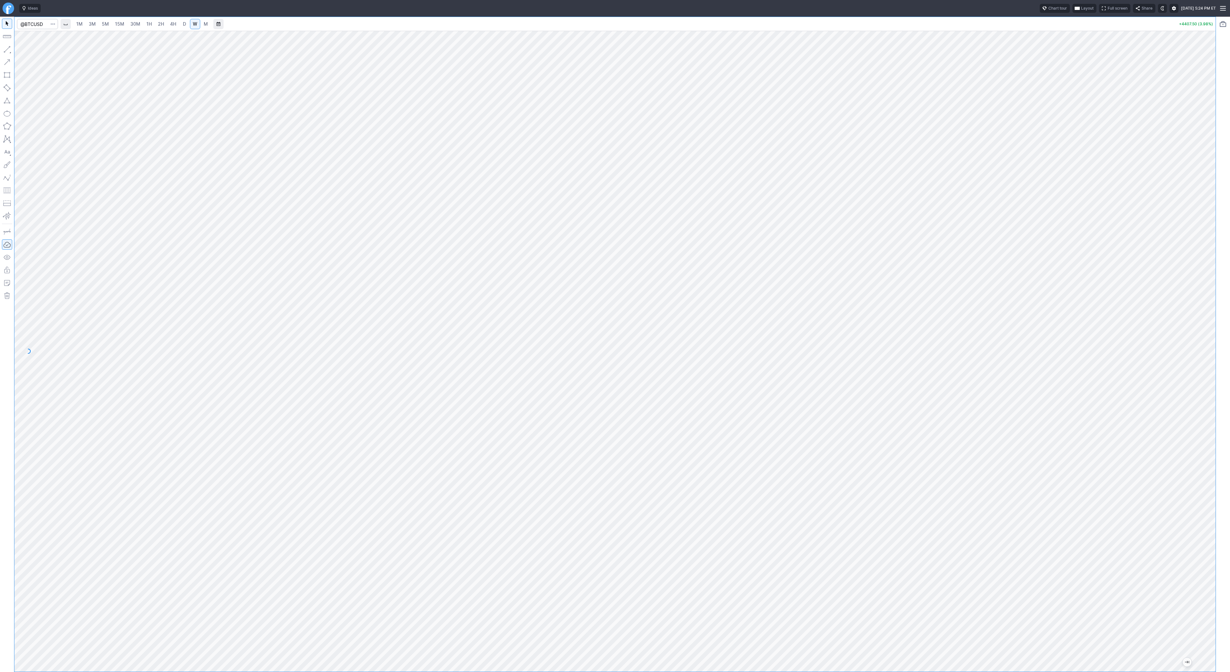
click at [181, 24] on link "D" at bounding box center [184, 24] width 10 height 10
click at [90, 21] on span "3M" at bounding box center [92, 23] width 7 height 5
click at [153, 24] on link "1H" at bounding box center [148, 24] width 11 height 10
click at [171, 23] on span "4H" at bounding box center [173, 23] width 6 height 5
click at [182, 20] on link "D" at bounding box center [184, 24] width 10 height 10
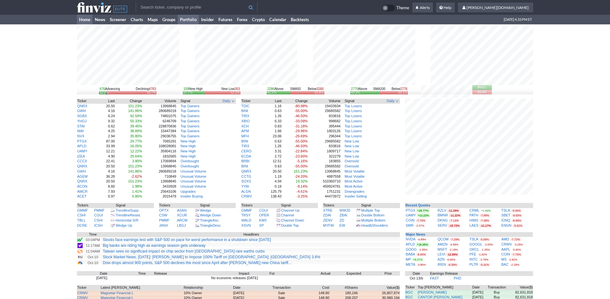
click at [191, 20] on link "Portfolio" at bounding box center [188, 20] width 21 height 10
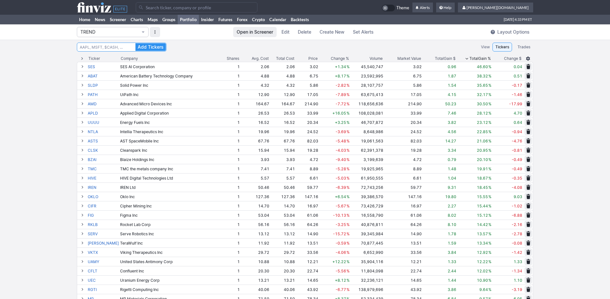
click at [116, 45] on input "Search" at bounding box center [122, 47] width 90 height 9
type input "BBIO"
click at [135, 43] on button "Add Tickers" at bounding box center [150, 47] width 30 height 8
type input "IMRX"
click at [135, 43] on button "Add Tickers" at bounding box center [150, 47] width 30 height 8
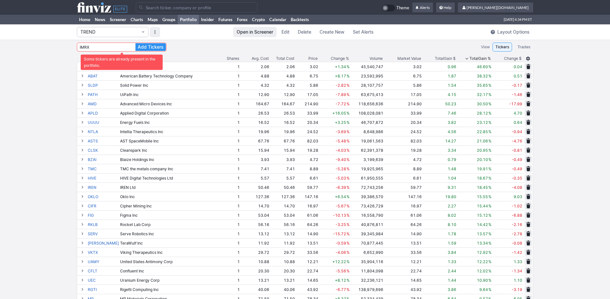
drag, startPoint x: 103, startPoint y: 51, endPoint x: 7, endPoint y: 39, distance: 97.1
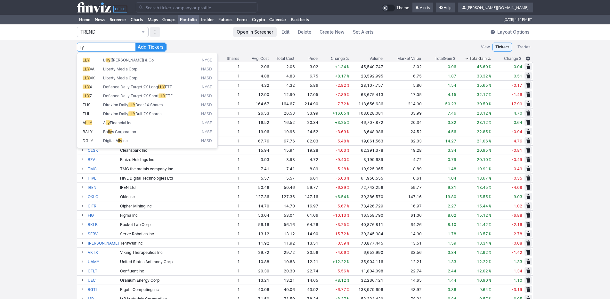
click at [135, 43] on button "Add Tickers" at bounding box center [150, 47] width 30 height 8
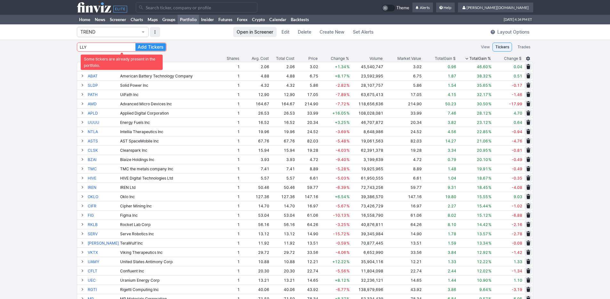
drag, startPoint x: 80, startPoint y: 45, endPoint x: 8, endPoint y: 33, distance: 73.3
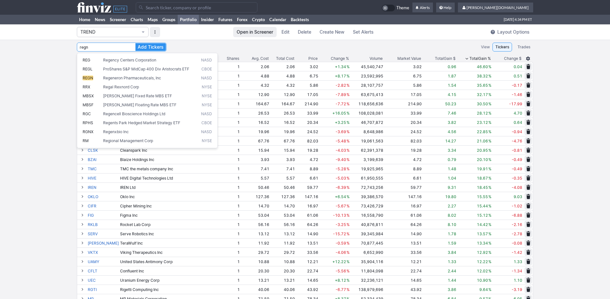
type input "REGN"
click at [135, 43] on button "Add Tickers" at bounding box center [150, 47] width 30 height 8
